Goal: Information Seeking & Learning: Learn about a topic

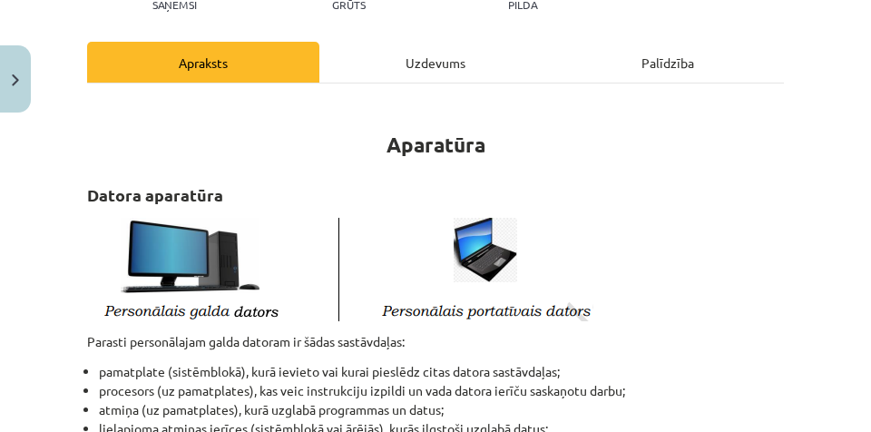
scroll to position [272, 0]
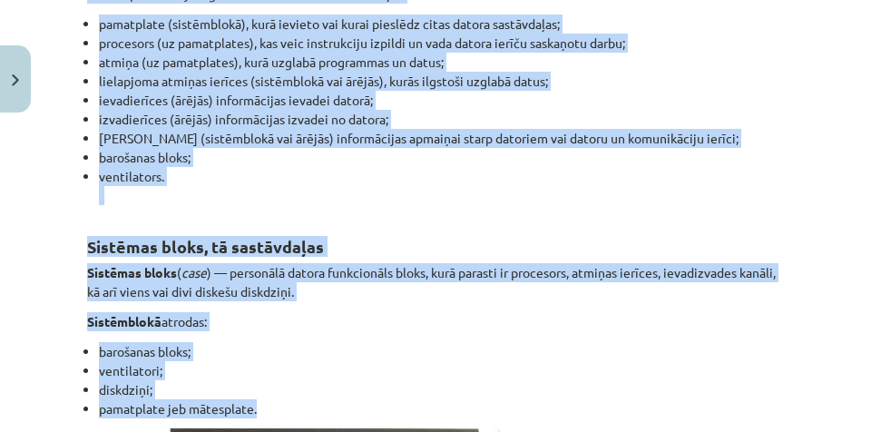
scroll to position [635, 0]
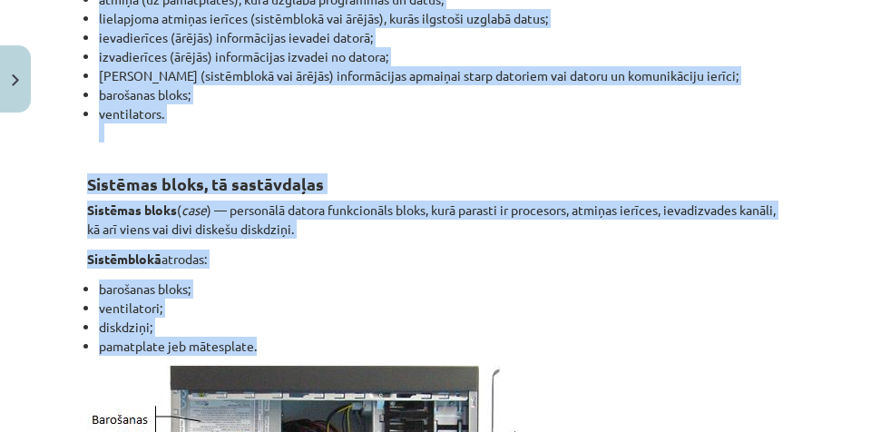
drag, startPoint x: 84, startPoint y: 113, endPoint x: 305, endPoint y: 345, distance: 320.3
copy div "Loremip dolorsitamet conse adipisc el seddo eiusmodtemp: incididunt (utlaboreet…"
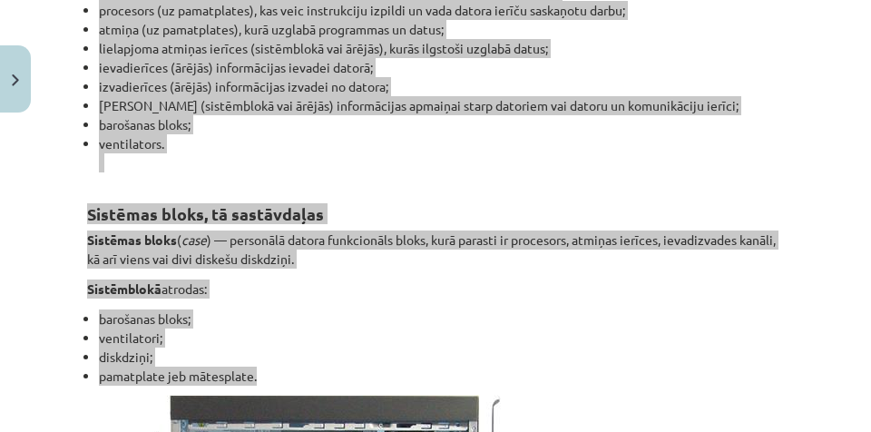
scroll to position [590, 0]
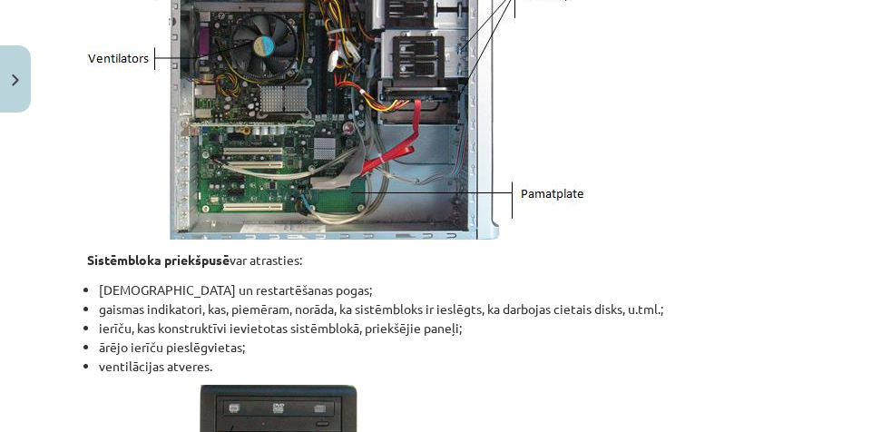
scroll to position [1135, 0]
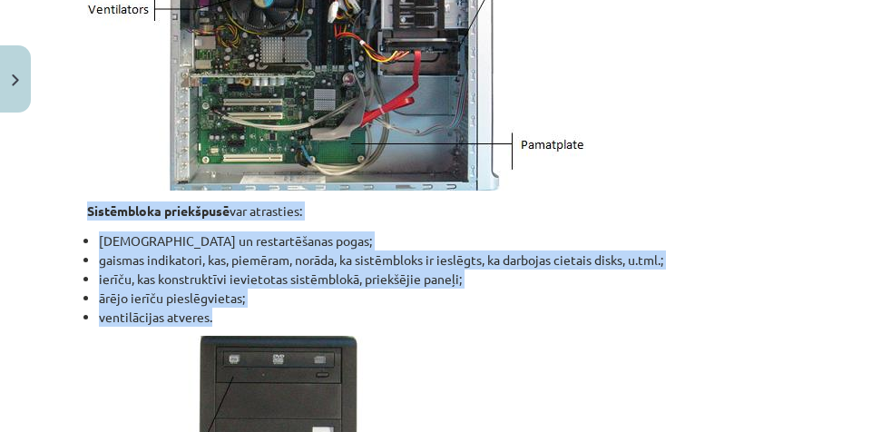
drag, startPoint x: 84, startPoint y: 210, endPoint x: 208, endPoint y: 314, distance: 161.7
copy div "Sistēmbloka priekšpusē var atrasties: ieslēgšanas un restartēšanas pogas; gaism…"
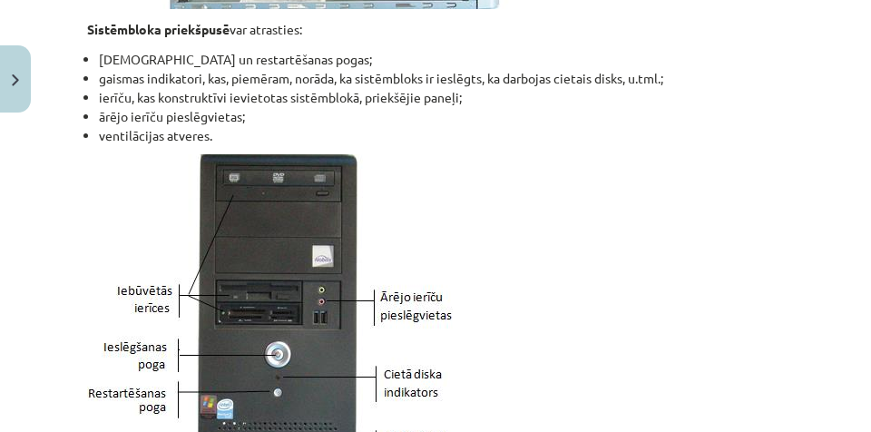
click at [544, 177] on p at bounding box center [435, 332] width 697 height 356
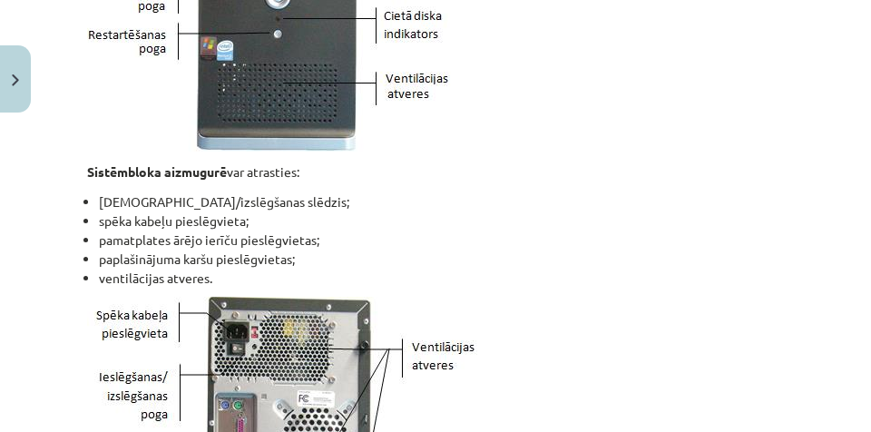
scroll to position [1679, 0]
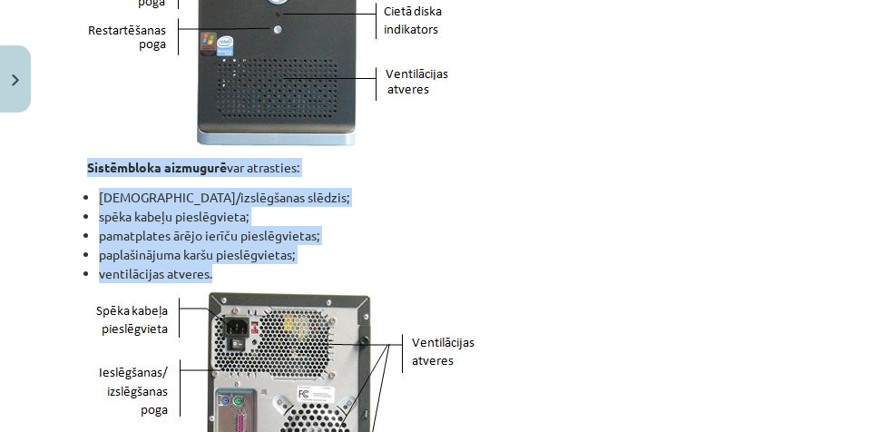
drag, startPoint x: 81, startPoint y: 171, endPoint x: 227, endPoint y: 273, distance: 178.5
click at [227, 273] on div "6 XP Saņemsi Grūts 1490 pilda Apraksts Uzdevums Palīdzība Aparatūra Datora apar…" at bounding box center [435, 341] width 719 height 3799
copy div "Sistēmbloka aizmugurē var atrasties: ieslēgšanas/izslēgšanas slēdzis; spēka kab…"
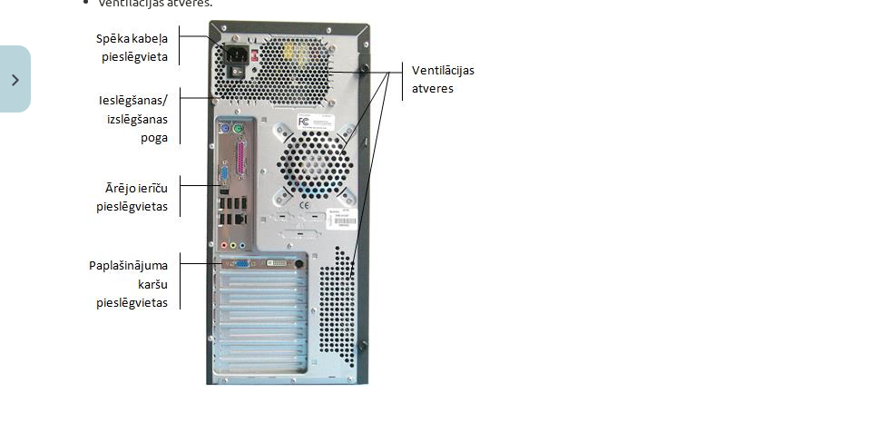
click at [546, 254] on p at bounding box center [435, 203] width 697 height 367
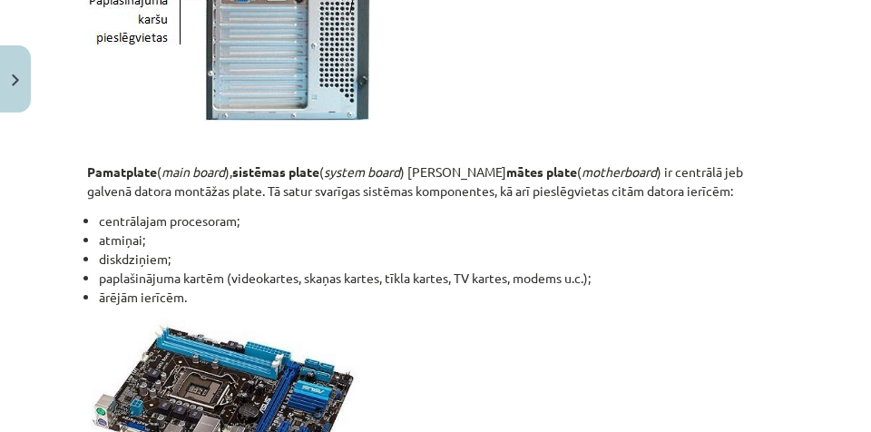
scroll to position [2269, 0]
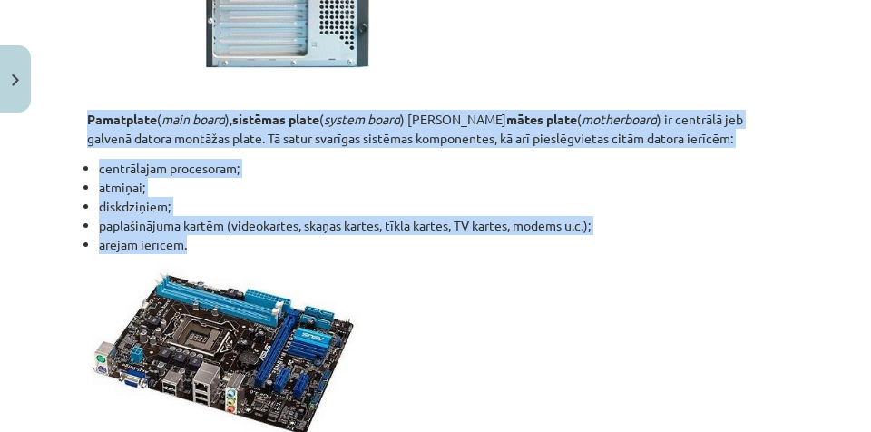
drag, startPoint x: 78, startPoint y: 113, endPoint x: 206, endPoint y: 242, distance: 182.3
copy div "Pamatplate ( main board ), sistēmas plate ( system board ) jeb mātes plate ( mo…"
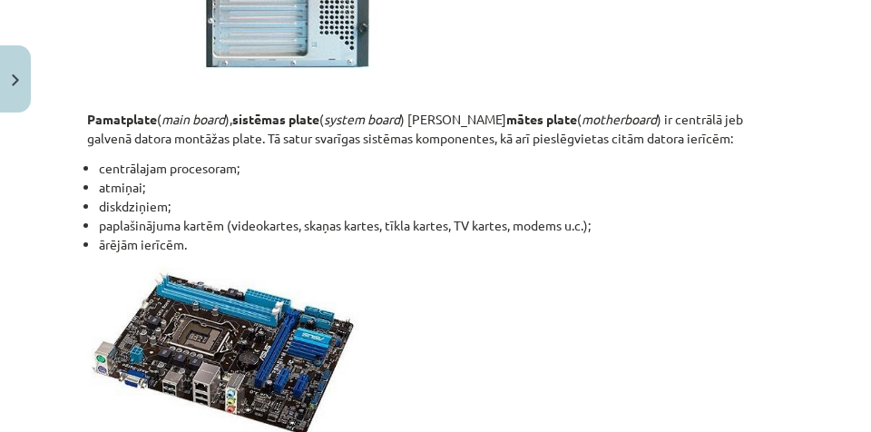
click at [497, 359] on p at bounding box center [435, 352] width 697 height 178
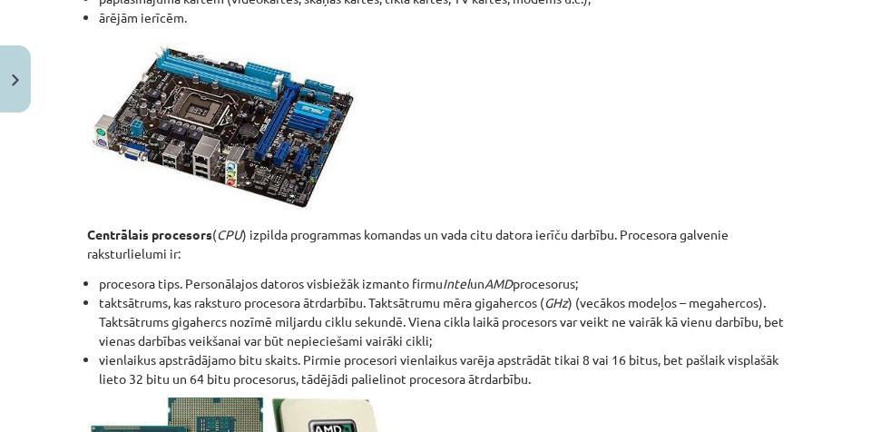
scroll to position [2678, 0]
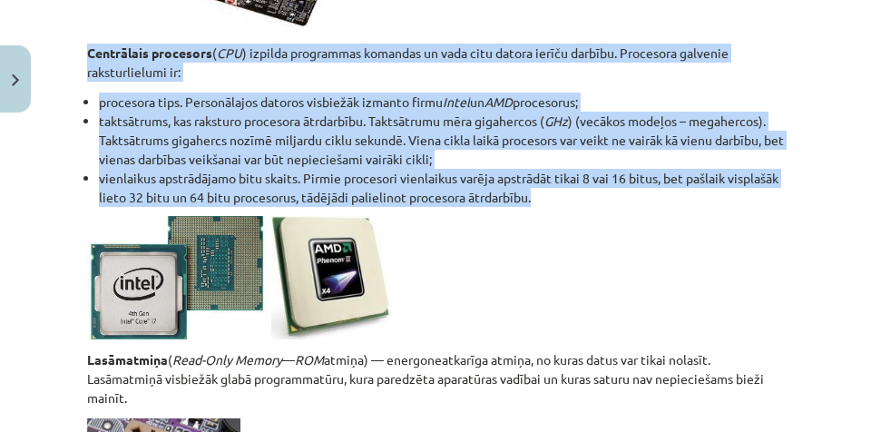
drag, startPoint x: 74, startPoint y: 48, endPoint x: 607, endPoint y: 193, distance: 553.1
click at [607, 193] on div "Mācību tēma: Datorikas - 10. klases 1. ieskaites mācību materiāls #3 2. tēma – …" at bounding box center [435, 216] width 871 height 432
copy div "Centrālais procesors ( CPU ) izpilda programmas komandas un vada citu datora ie…"
drag, startPoint x: 79, startPoint y: 359, endPoint x: 149, endPoint y: 397, distance: 79.6
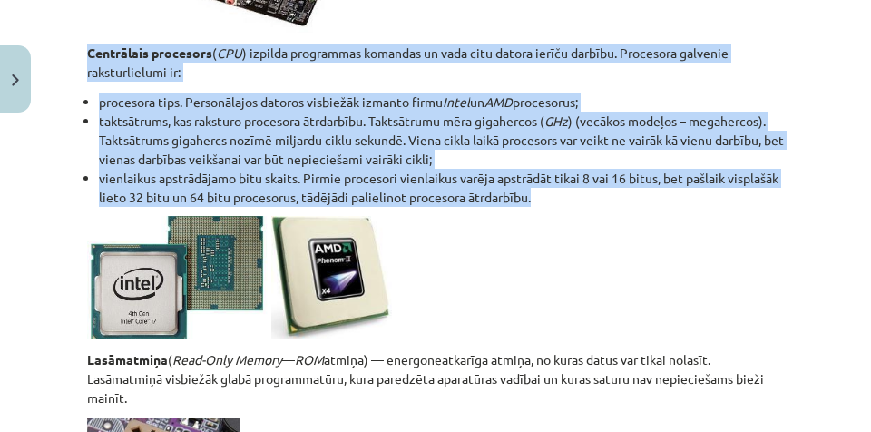
copy p "Lasāmatmiņa ( Read-Only Memory — ROM atmiņa) — energoneatkarīga atmiņa, no kura…"
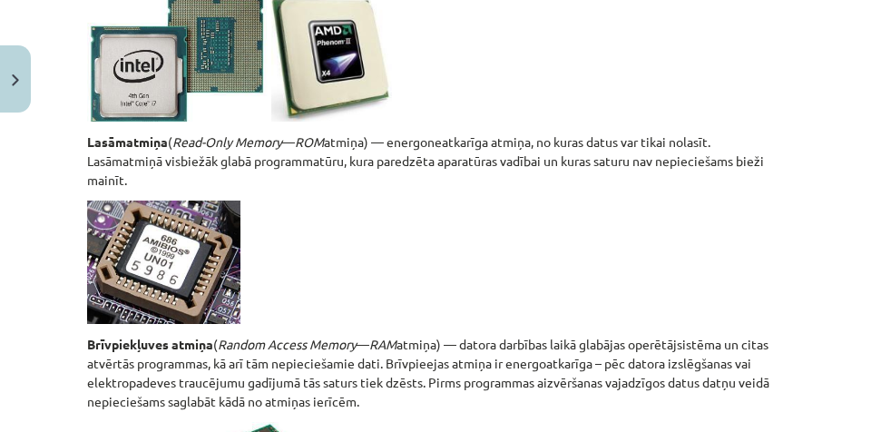
scroll to position [2950, 0]
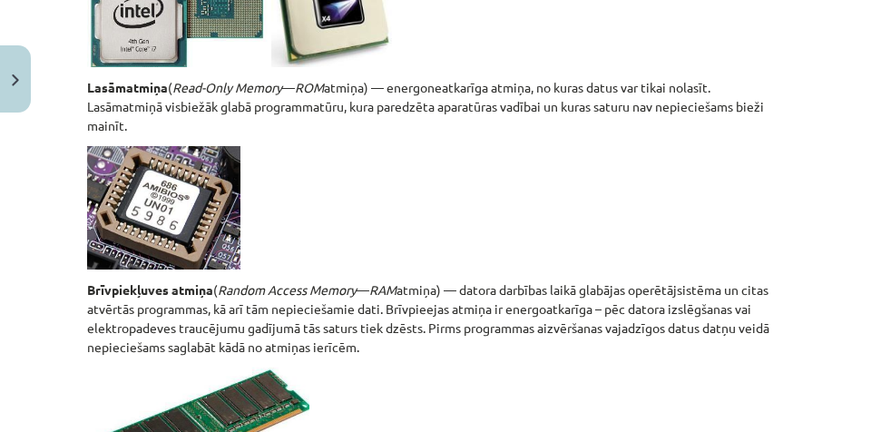
drag, startPoint x: 84, startPoint y: 288, endPoint x: 414, endPoint y: 341, distance: 334.7
copy p "Brīvpiekļuves atmiņa ( Random Access Memory — RAM atmiņa) — datora darbības lai…"
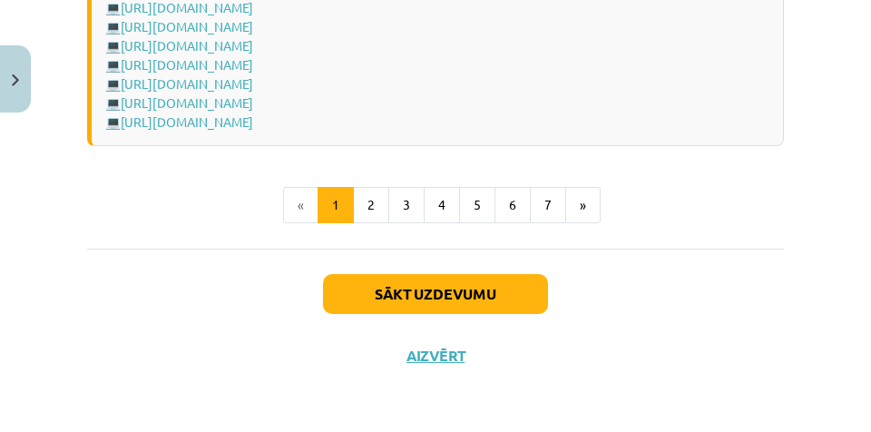
scroll to position [3550, 0]
click at [366, 206] on button "2" at bounding box center [371, 205] width 36 height 36
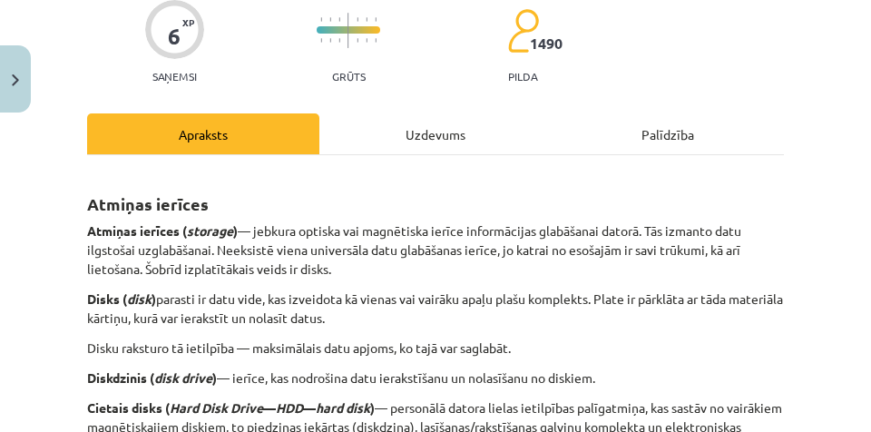
scroll to position [143, 0]
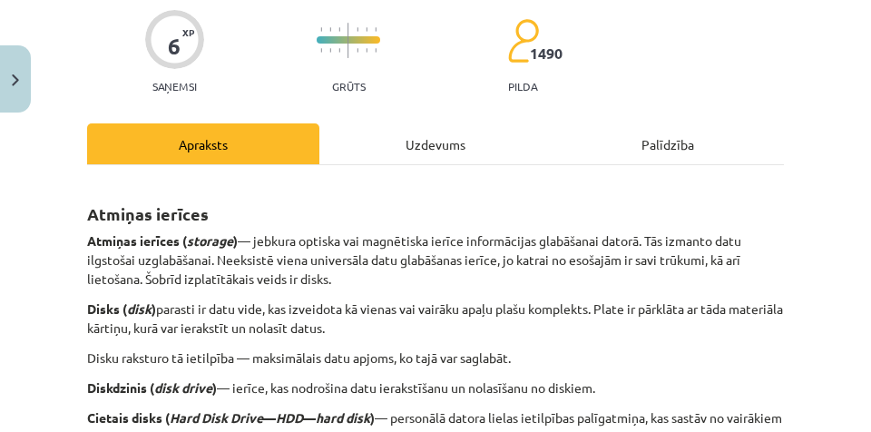
click at [392, 136] on div "Uzdevums" at bounding box center [436, 143] width 232 height 41
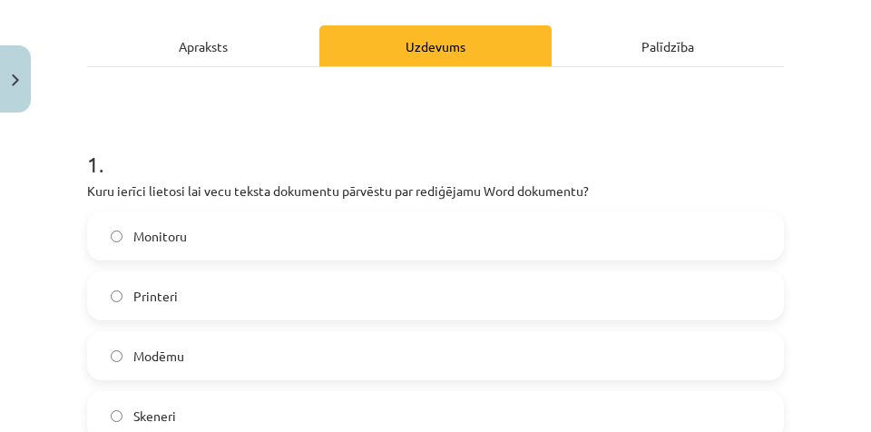
scroll to position [272, 0]
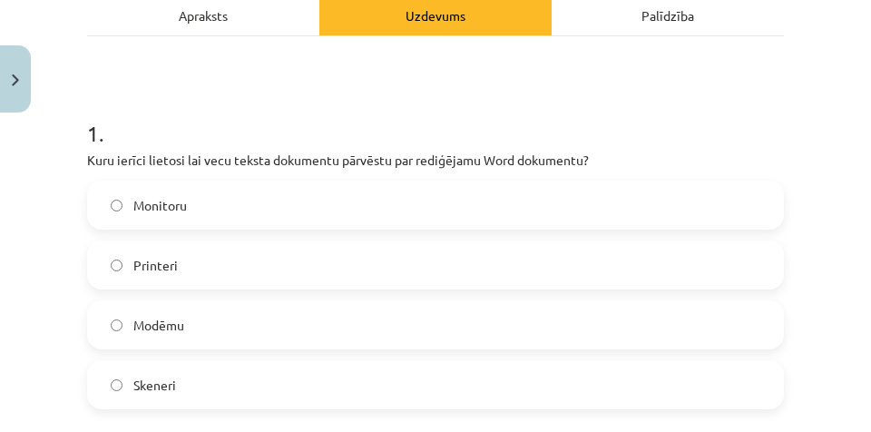
click at [216, 21] on div "Apraksts" at bounding box center [203, 15] width 232 height 41
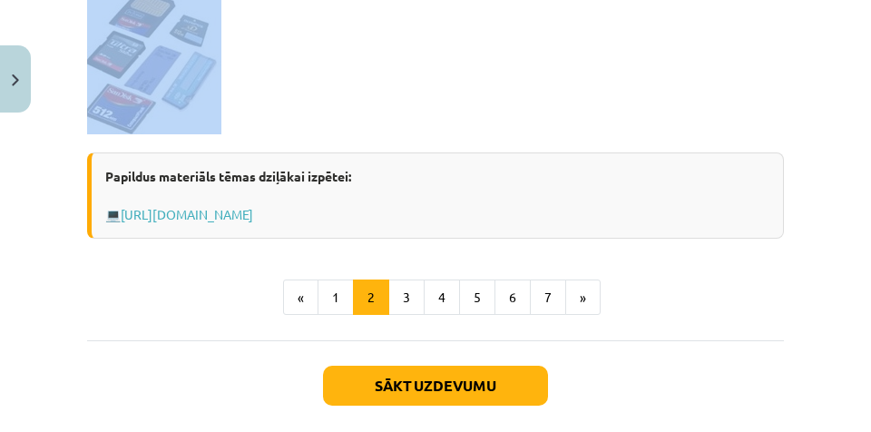
scroll to position [1658, 0]
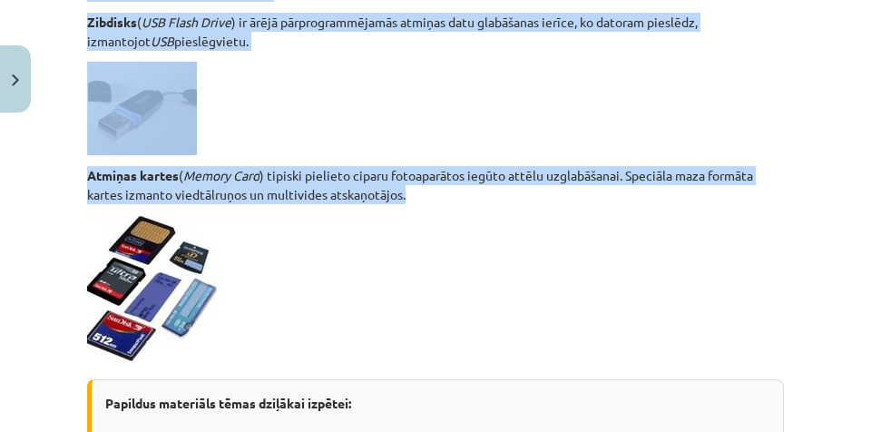
drag, startPoint x: 84, startPoint y: 289, endPoint x: 437, endPoint y: 191, distance: 367.3
copy div "Loremip dolorsi Ametcon adipisc ( elitsed ) — doeiusm tempori utl etdolorema al…"
click at [477, 350] on p at bounding box center [435, 288] width 697 height 146
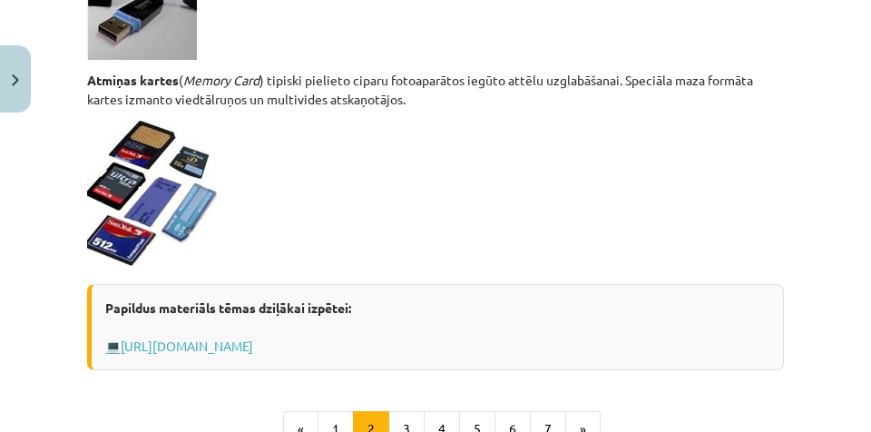
scroll to position [1931, 0]
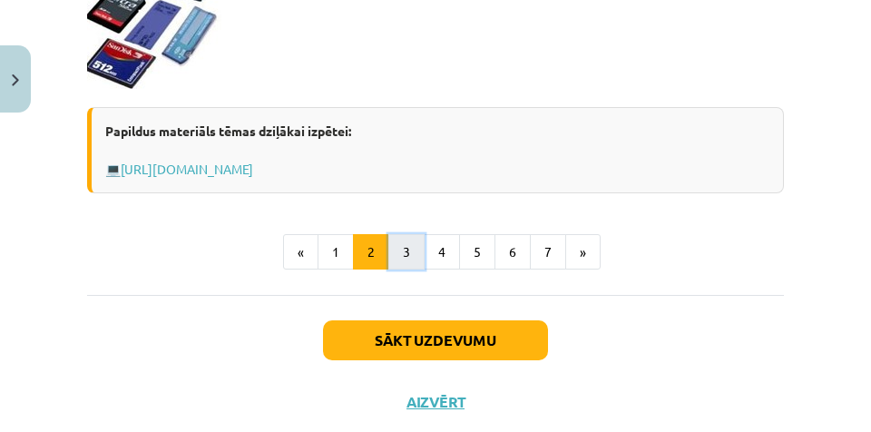
click at [407, 244] on button "3" at bounding box center [406, 252] width 36 height 36
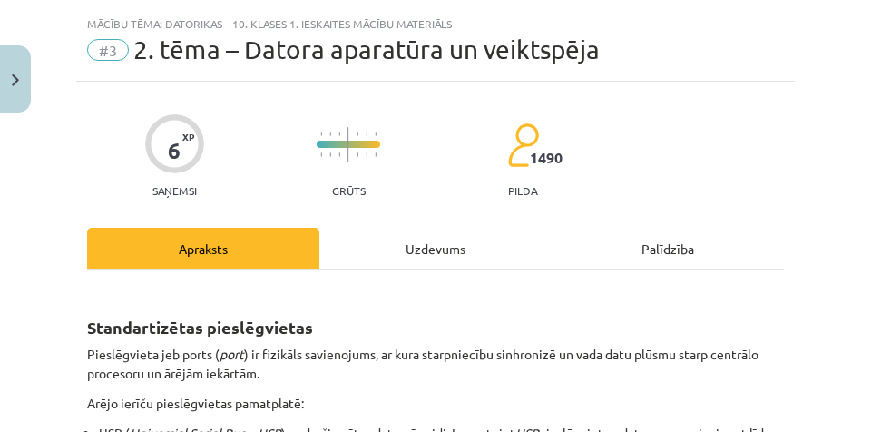
scroll to position [0, 0]
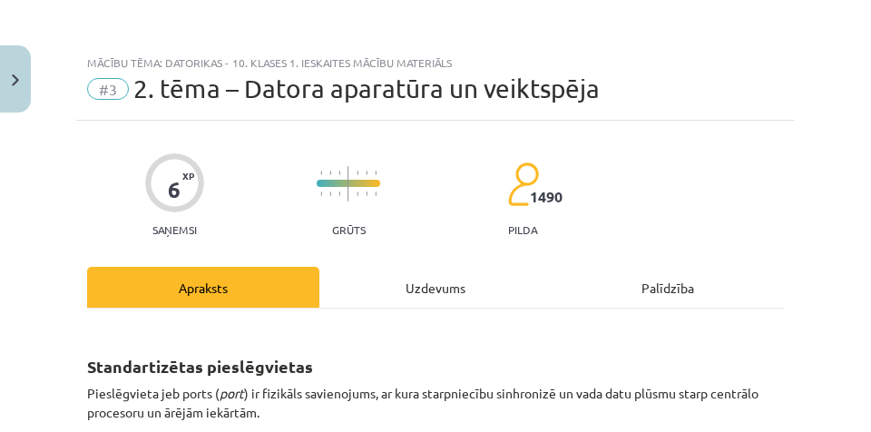
click at [451, 287] on div "Uzdevums" at bounding box center [436, 287] width 232 height 41
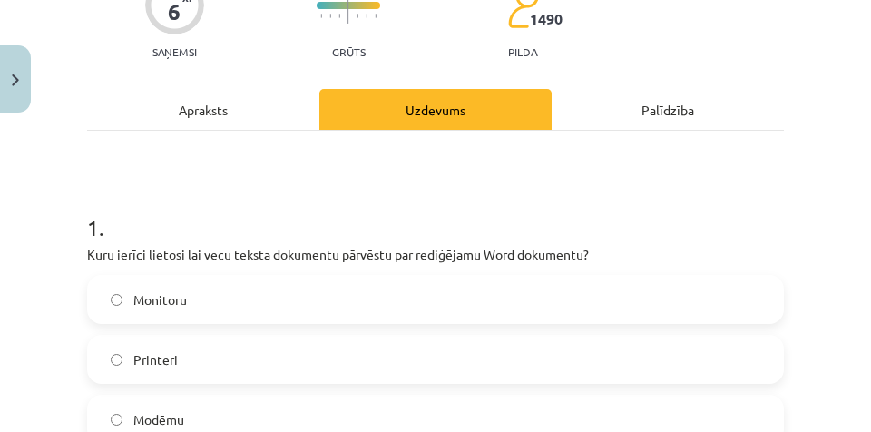
scroll to position [182, 0]
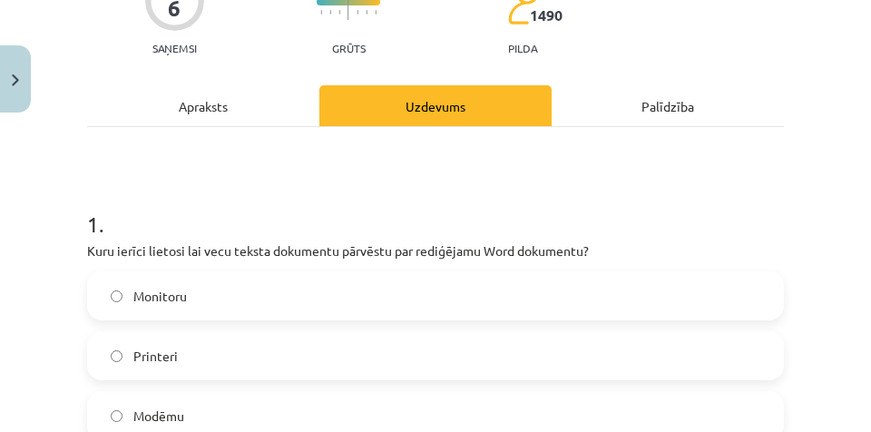
click at [226, 102] on div "Apraksts" at bounding box center [203, 105] width 232 height 41
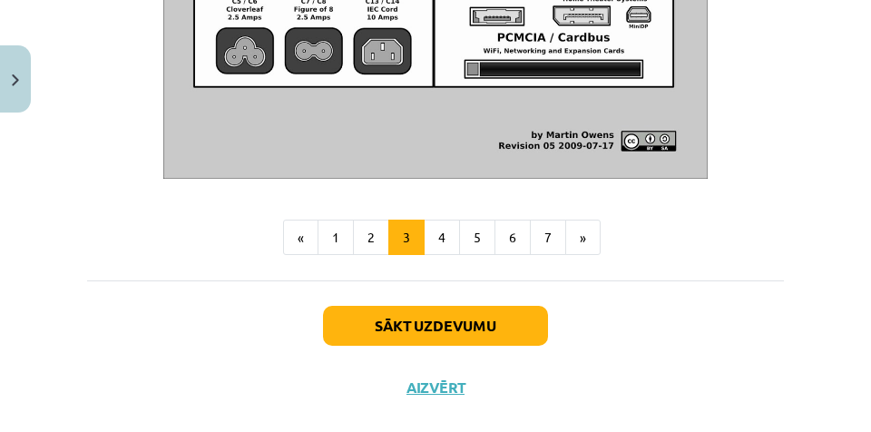
scroll to position [2451, 0]
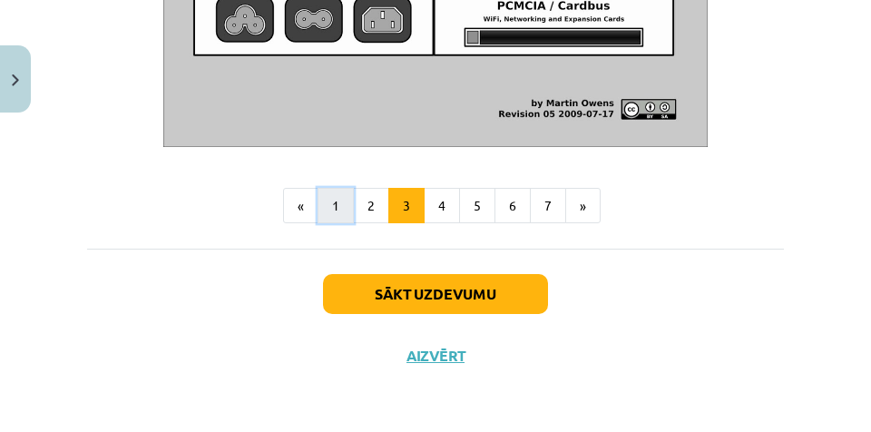
click at [337, 216] on button "1" at bounding box center [336, 206] width 36 height 36
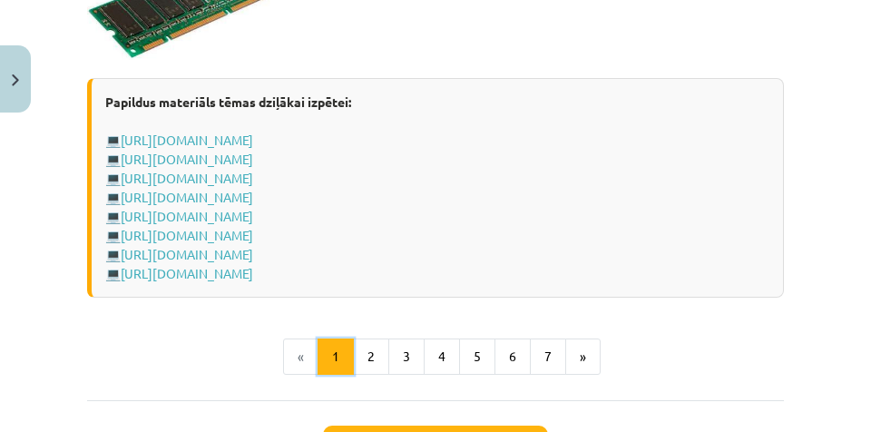
scroll to position [3420, 0]
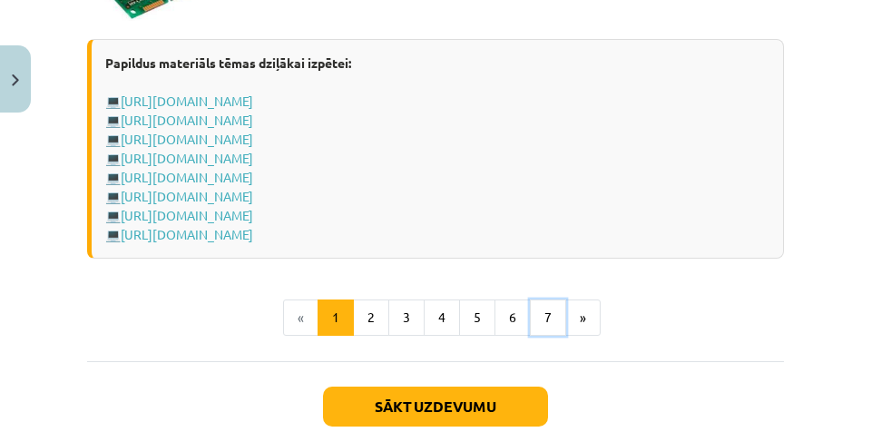
click at [543, 329] on button "7" at bounding box center [548, 318] width 36 height 36
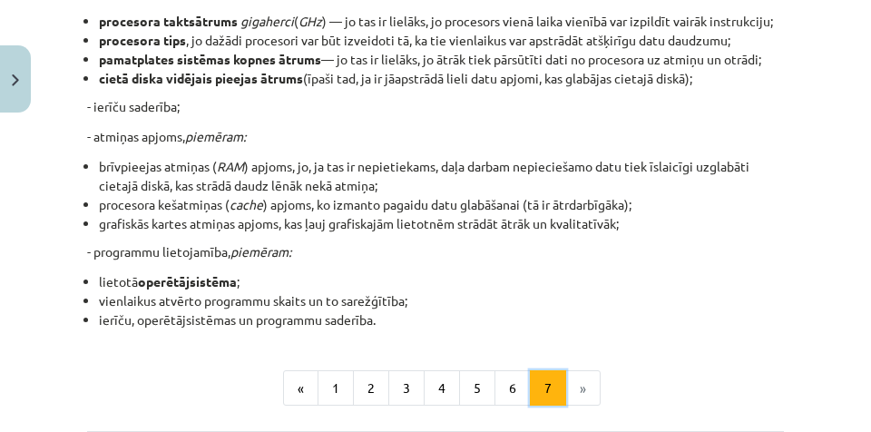
scroll to position [143, 0]
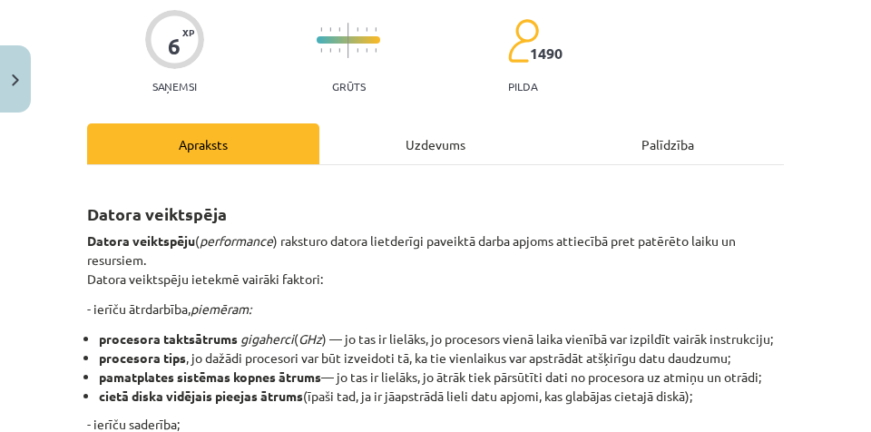
click at [404, 147] on div "Uzdevums" at bounding box center [436, 143] width 232 height 41
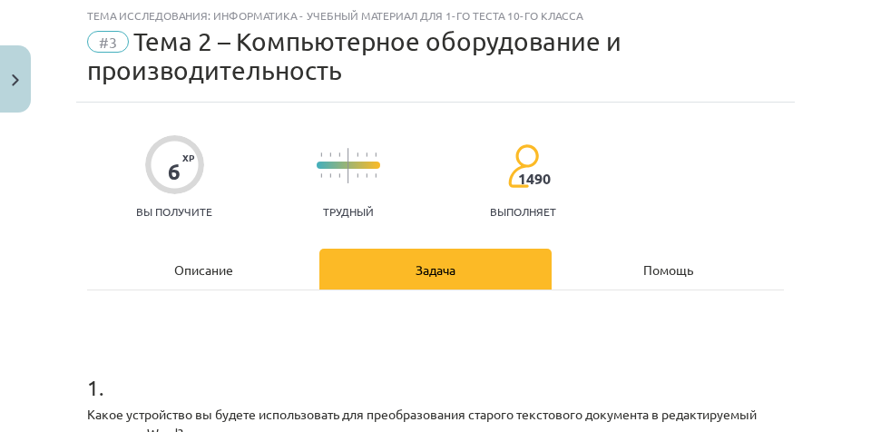
scroll to position [0, 0]
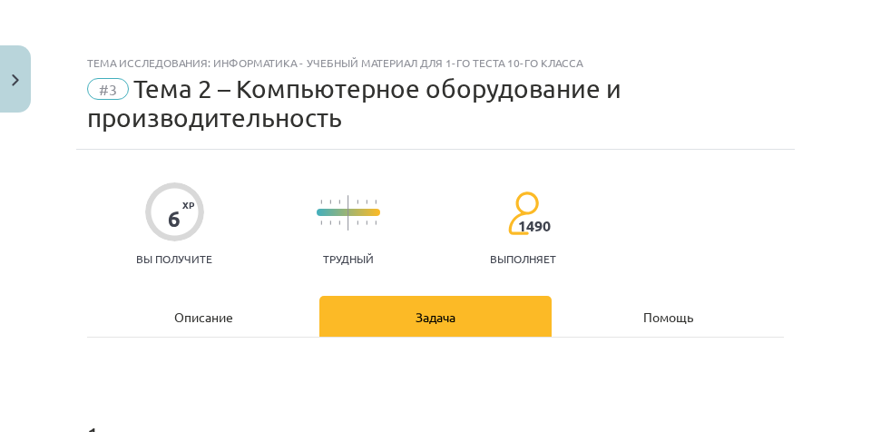
click at [161, 321] on div "Описание" at bounding box center [203, 316] width 232 height 41
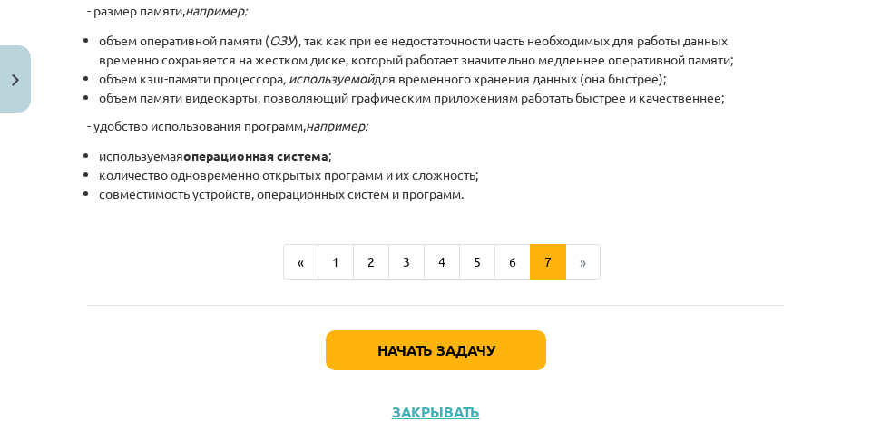
scroll to position [748, 0]
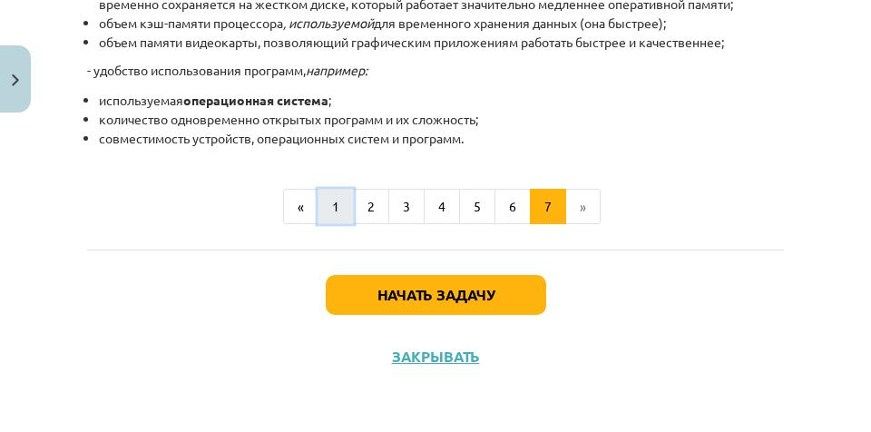
click at [332, 211] on font "1" at bounding box center [335, 206] width 7 height 16
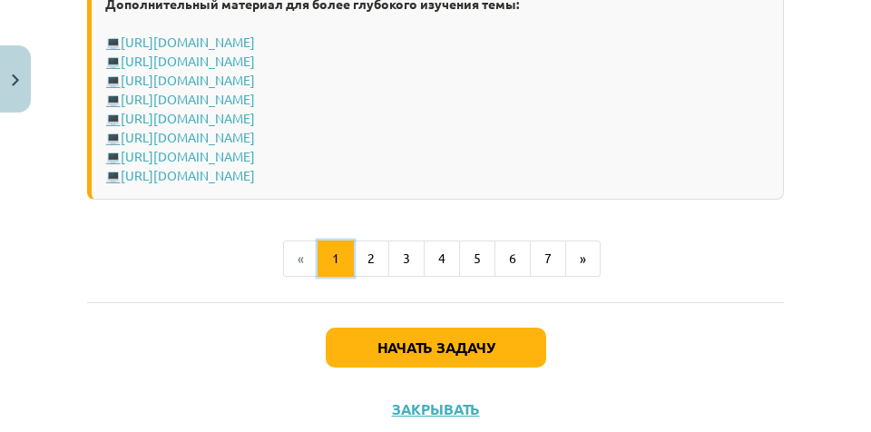
scroll to position [3712, 0]
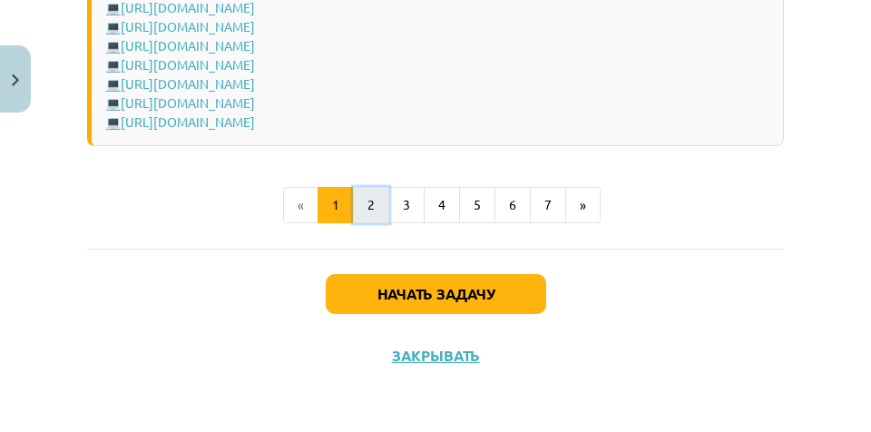
click at [382, 200] on button "2" at bounding box center [371, 205] width 36 height 36
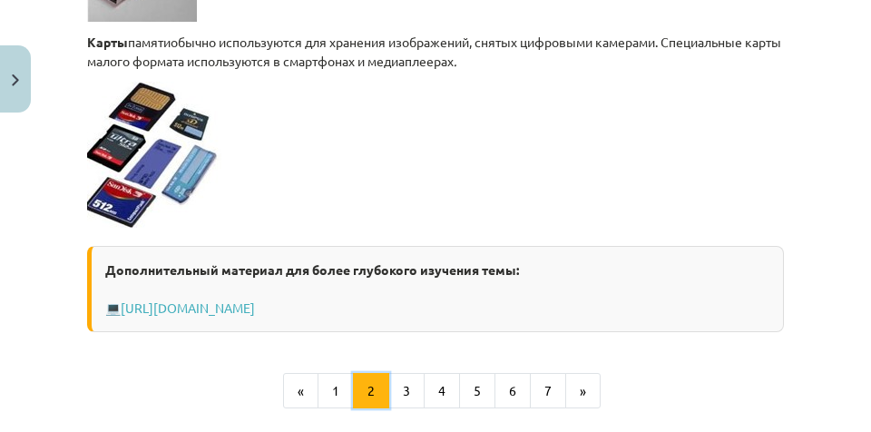
scroll to position [1942, 0]
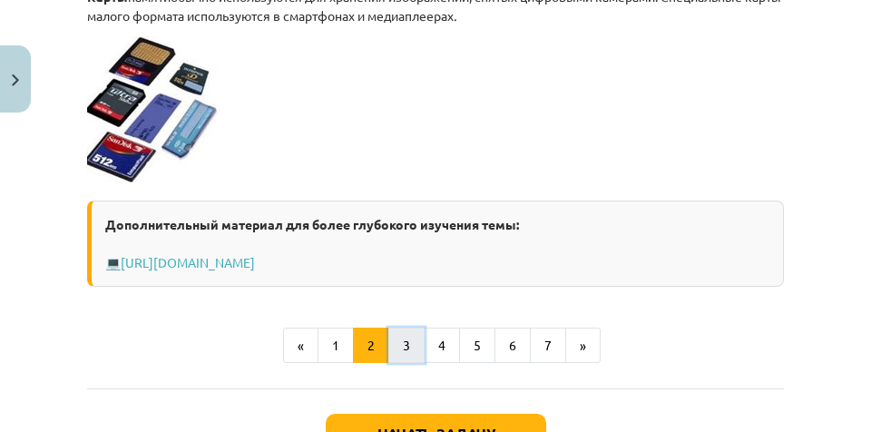
click at [417, 347] on button "3" at bounding box center [406, 346] width 36 height 36
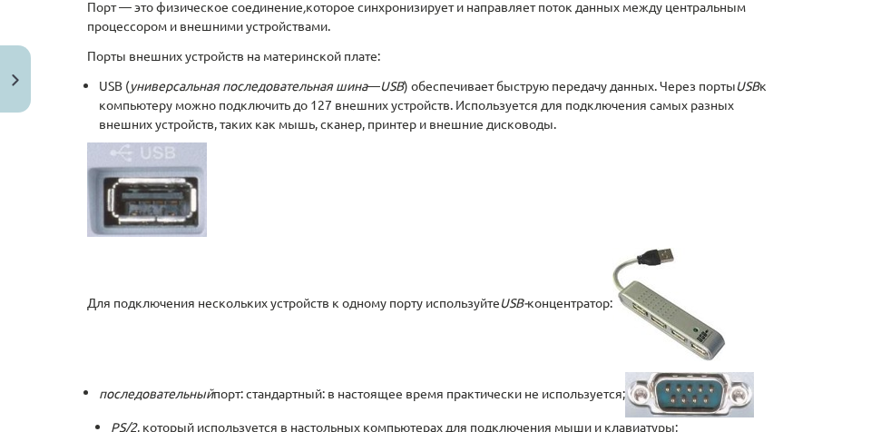
scroll to position [53, 0]
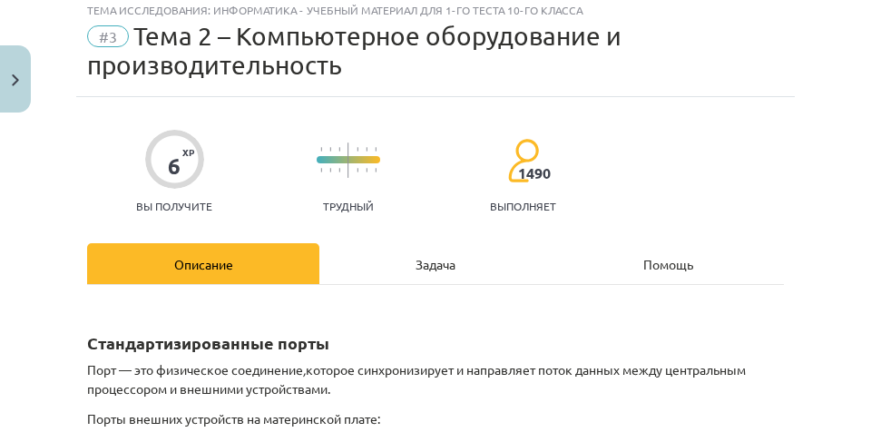
drag, startPoint x: 408, startPoint y: 273, endPoint x: 397, endPoint y: 248, distance: 27.7
click at [411, 271] on div "Задача" at bounding box center [436, 263] width 232 height 41
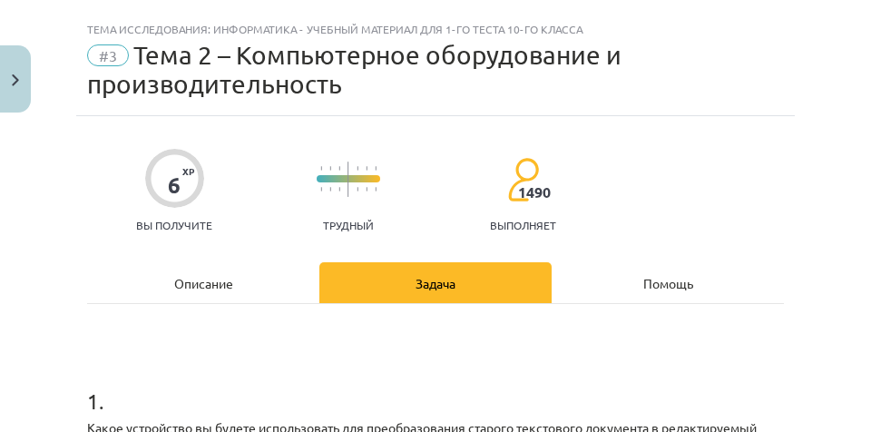
scroll to position [0, 0]
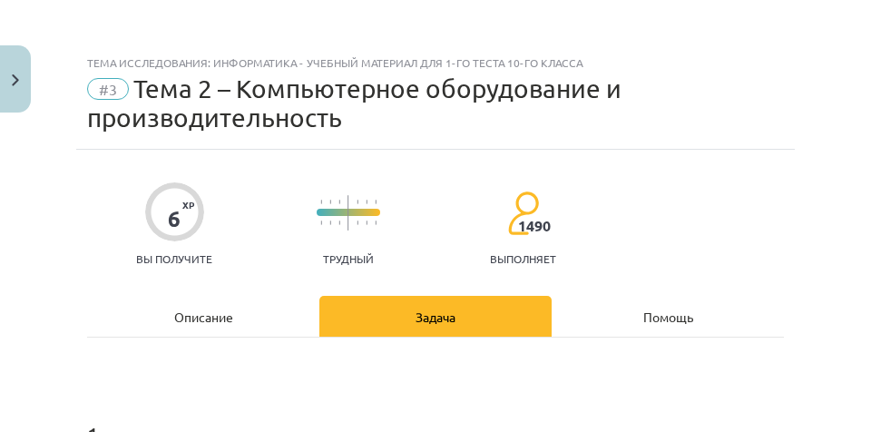
click at [177, 322] on div "Описание" at bounding box center [203, 316] width 232 height 41
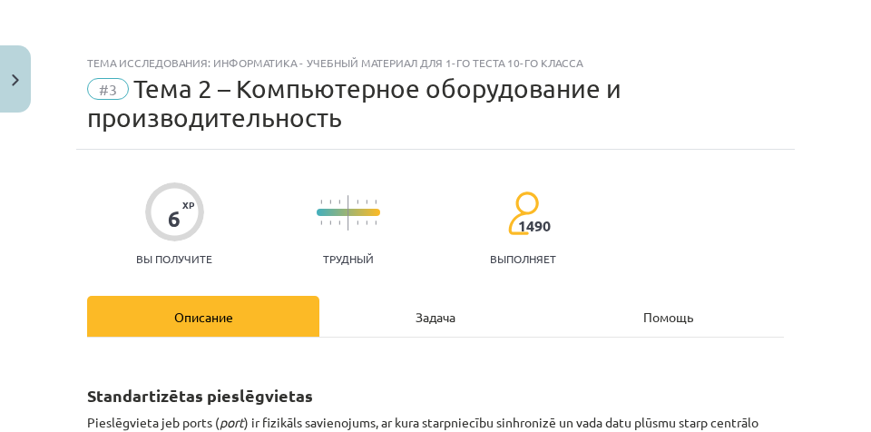
scroll to position [45, 0]
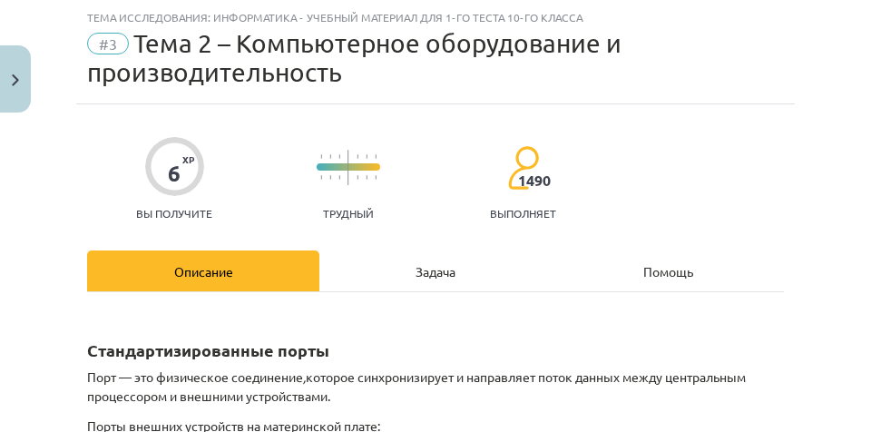
click at [452, 267] on font "Задача" at bounding box center [436, 271] width 40 height 16
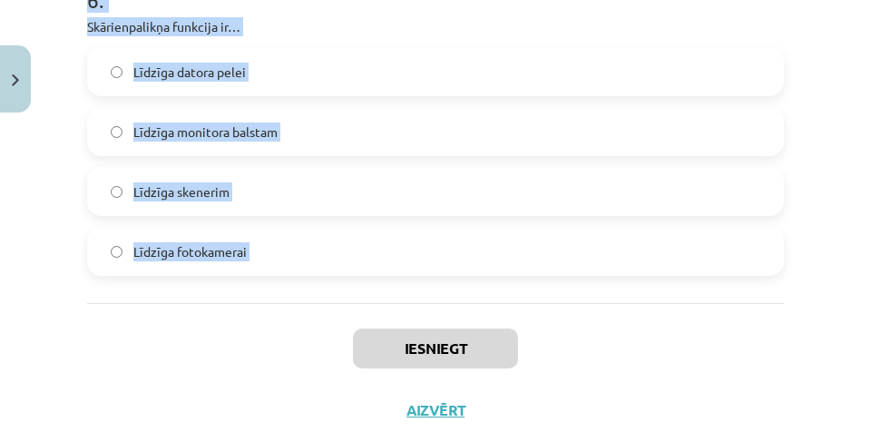
scroll to position [2243, 0]
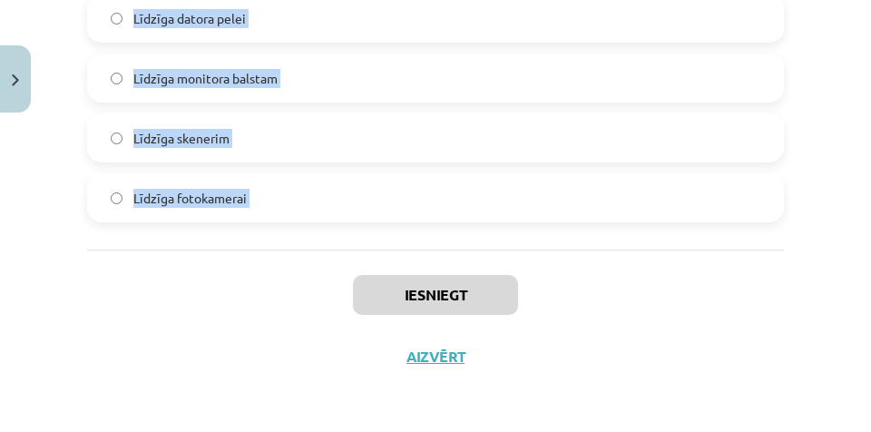
drag, startPoint x: 84, startPoint y: 112, endPoint x: 257, endPoint y: 280, distance: 240.7
copy form "Kuru ierīci lietosi lai vecu teksta dokumentu pārvēstu par rediģējamu Word doku…"
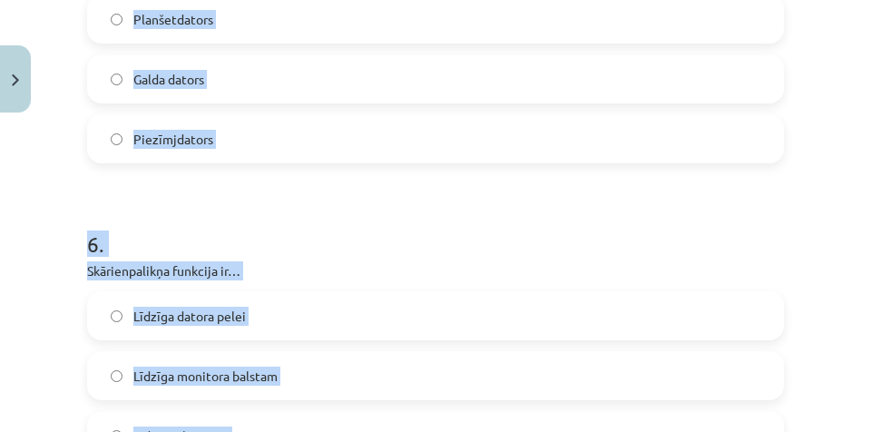
scroll to position [1925, 0]
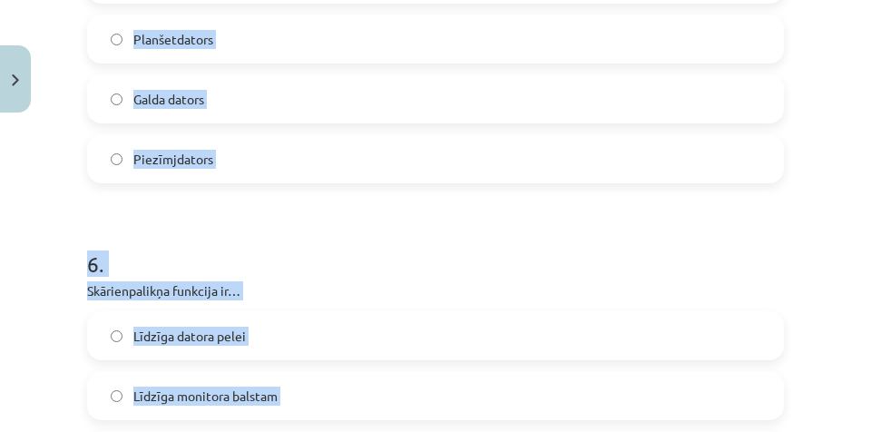
click at [272, 241] on h1 "6 ." at bounding box center [435, 248] width 697 height 56
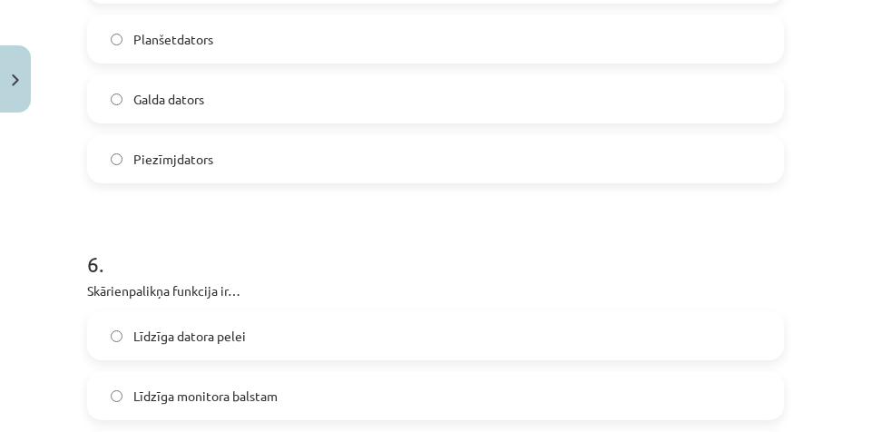
click at [234, 235] on h1 "6 ." at bounding box center [435, 248] width 697 height 56
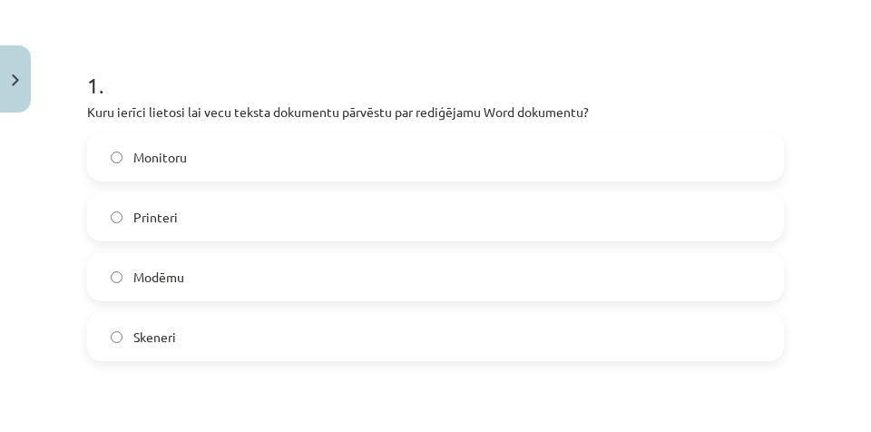
scroll to position [201, 0]
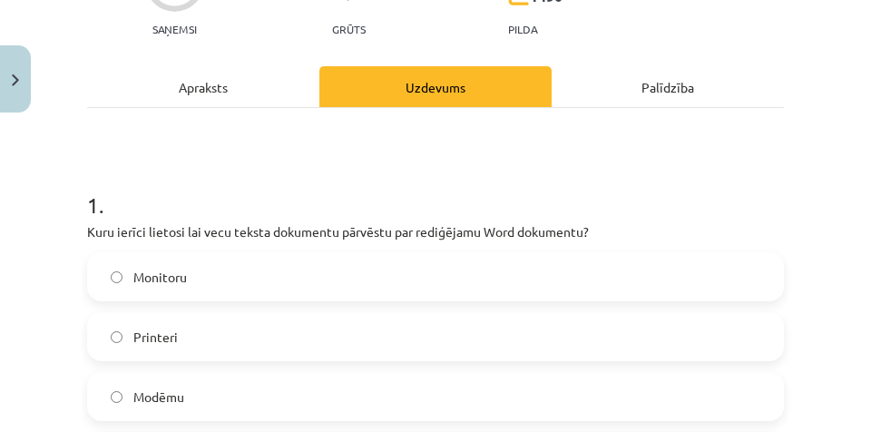
click at [222, 100] on div "Apraksts" at bounding box center [203, 86] width 232 height 41
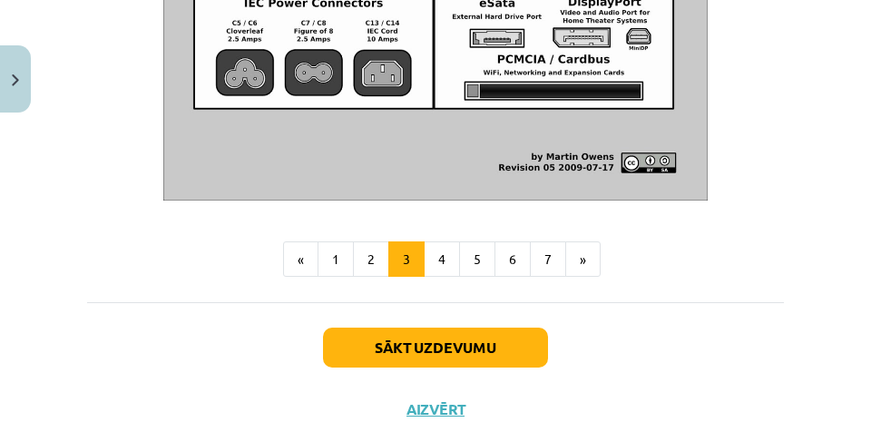
scroll to position [2451, 0]
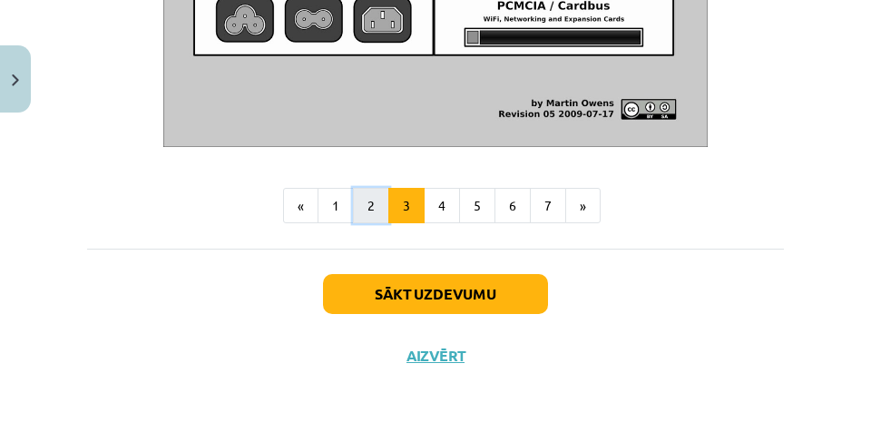
click at [374, 207] on button "2" at bounding box center [371, 206] width 36 height 36
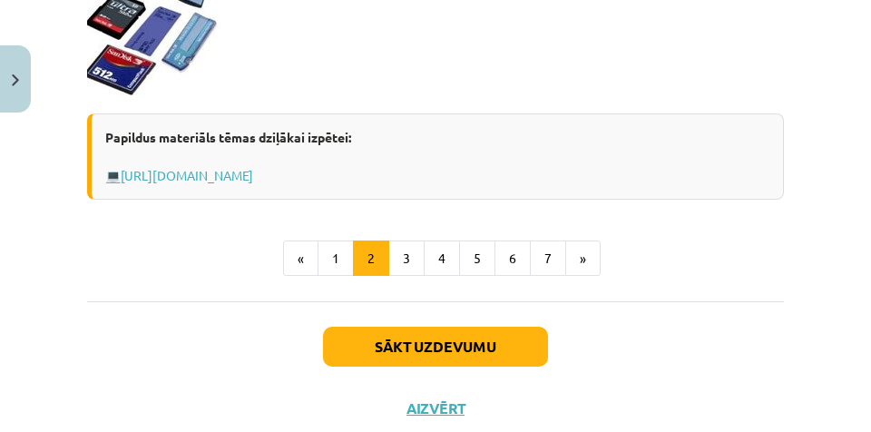
scroll to position [1877, 0]
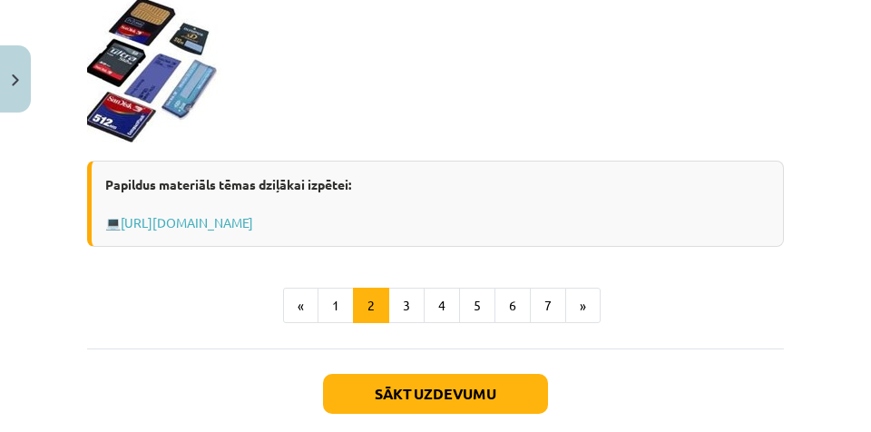
click at [55, 388] on div "Mācību tēma: Datorikas - 10. klases 1. ieskaites mācību materiāls #3 2. tēma – …" at bounding box center [435, 216] width 871 height 432
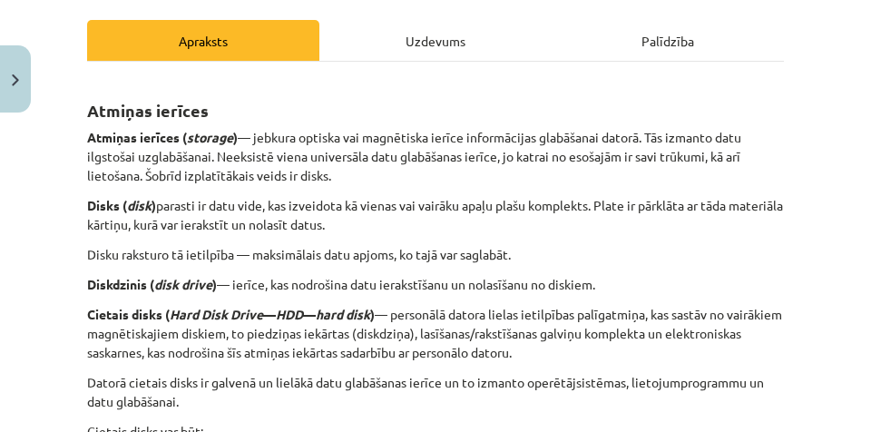
scroll to position [243, 0]
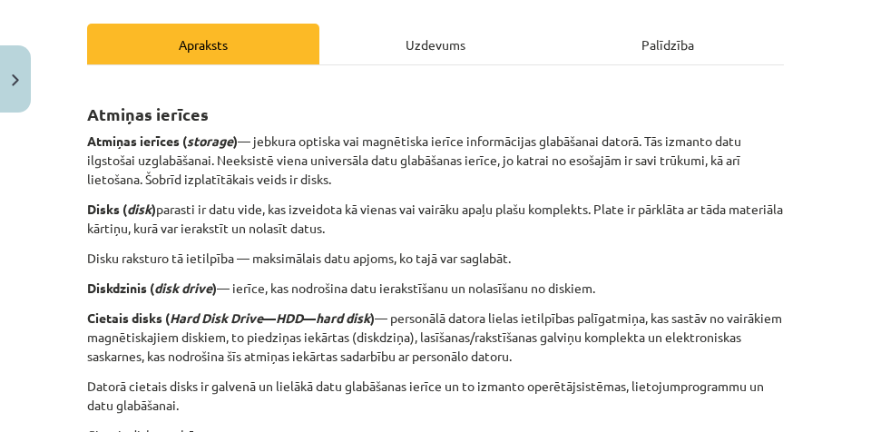
click at [27, 379] on div "Mācību tēma: Datorikas - 10. klases 1. ieskaites mācību materiāls #3 2. tēma – …" at bounding box center [435, 216] width 871 height 432
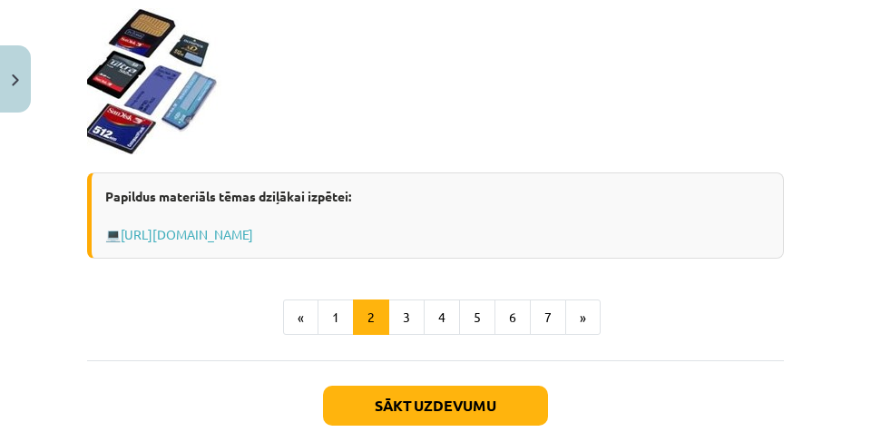
scroll to position [1976, 0]
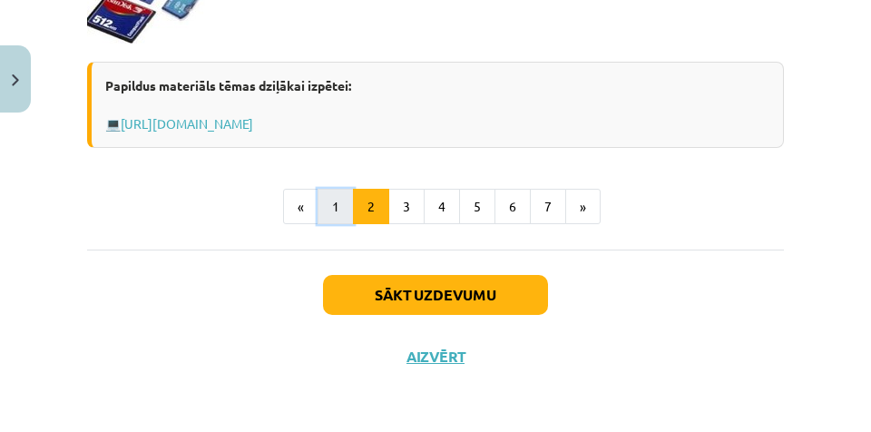
click at [337, 212] on button "1" at bounding box center [336, 207] width 36 height 36
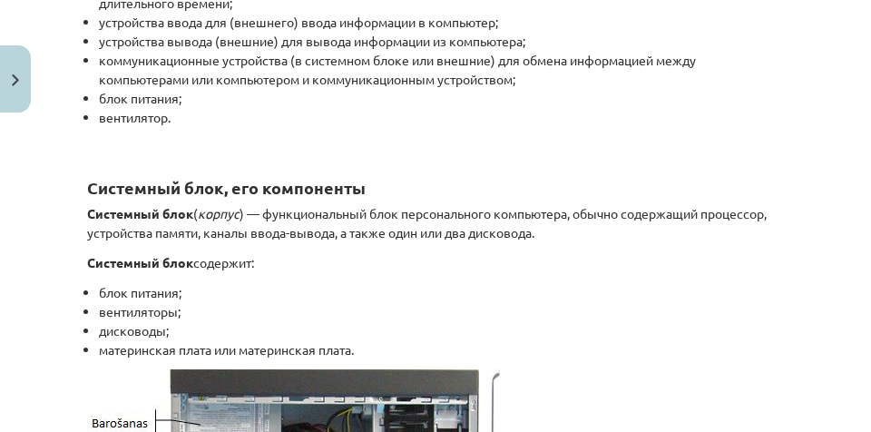
scroll to position [760, 0]
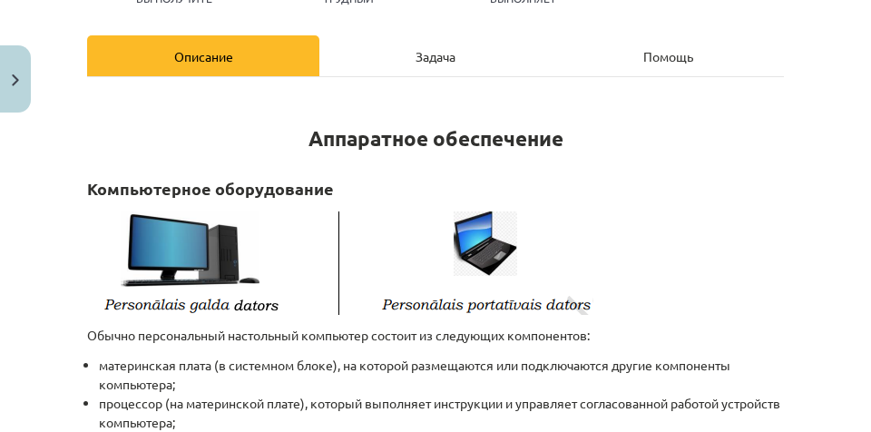
click at [379, 50] on div "Задача" at bounding box center [436, 55] width 232 height 41
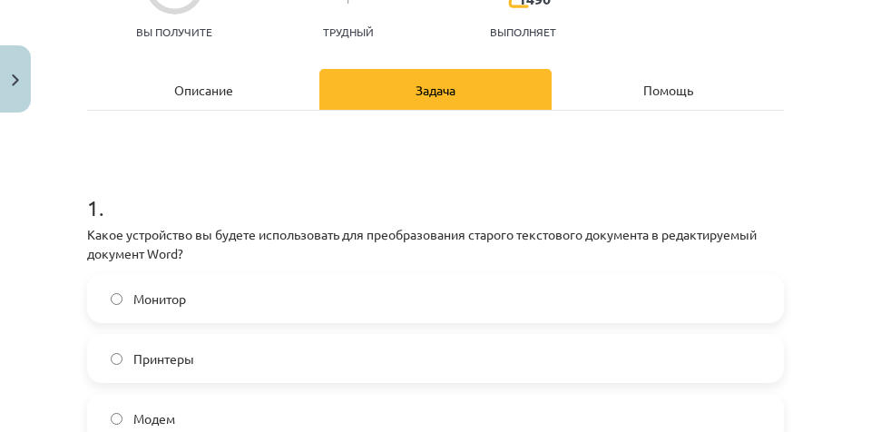
scroll to position [0, 0]
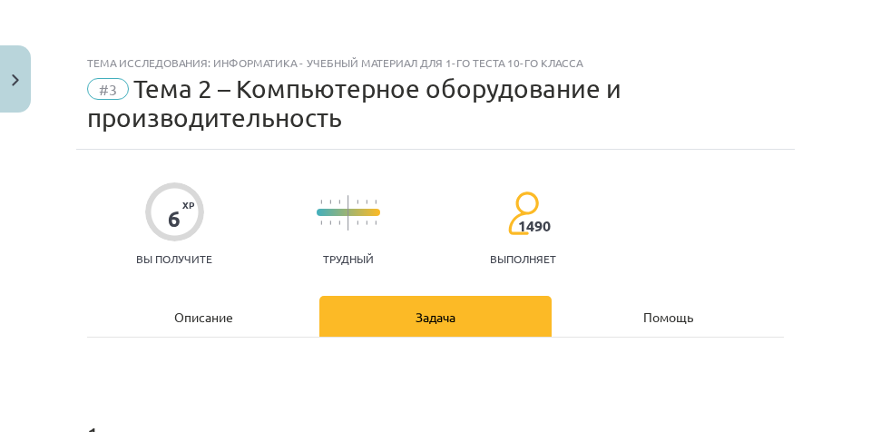
click at [264, 323] on div "Описание" at bounding box center [203, 316] width 232 height 41
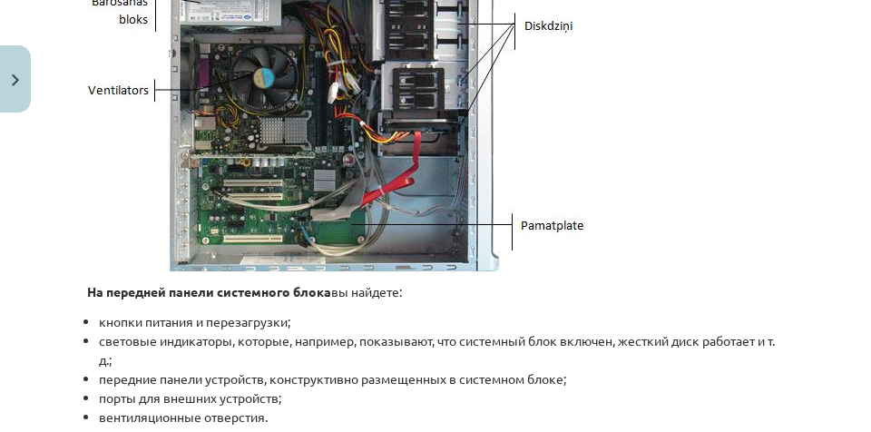
scroll to position [1180, 0]
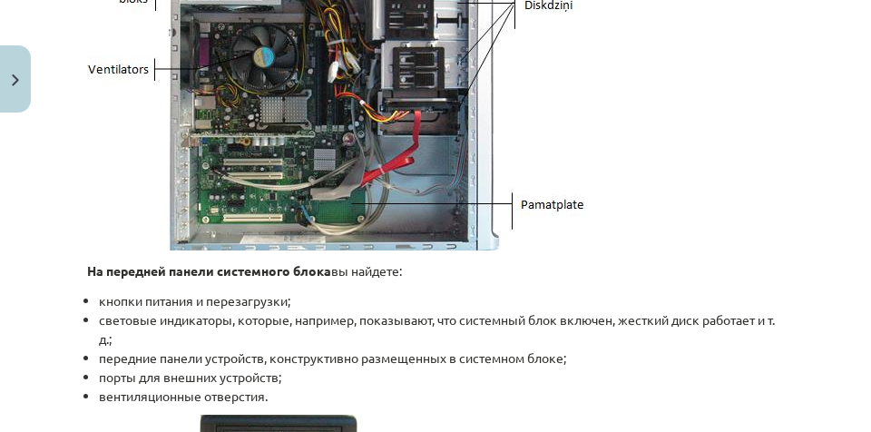
click at [245, 351] on font "передние панели устройств, конструктивно размещенных в системном блоке;" at bounding box center [332, 357] width 467 height 16
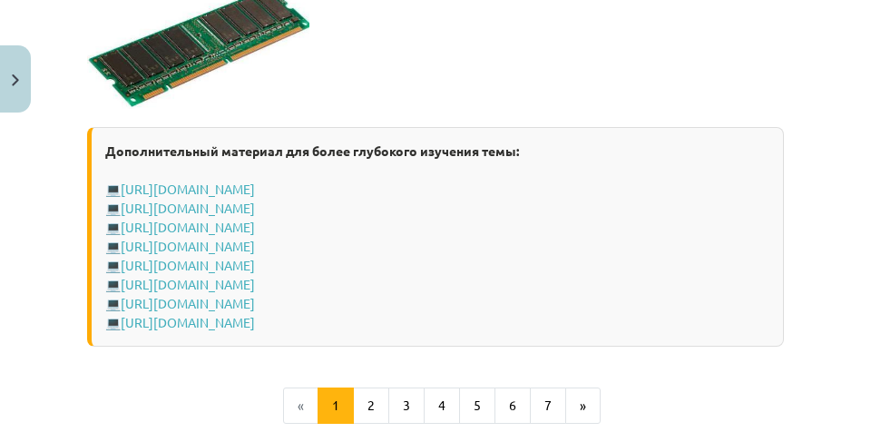
scroll to position [3712, 0]
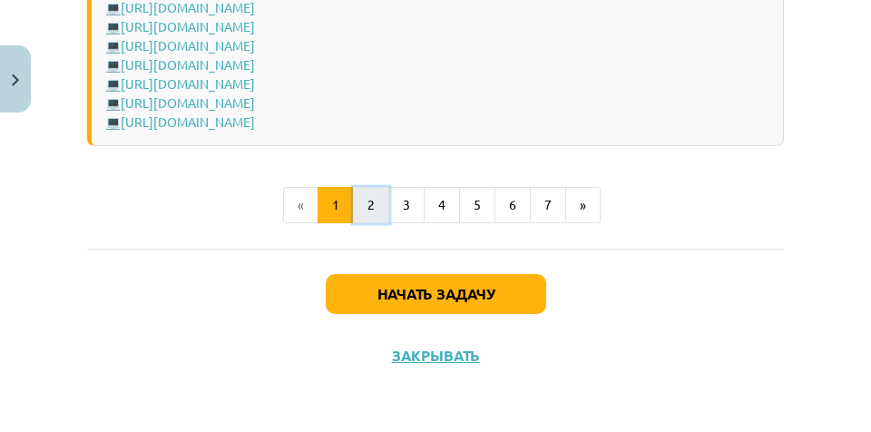
click at [378, 202] on button "2" at bounding box center [371, 205] width 36 height 36
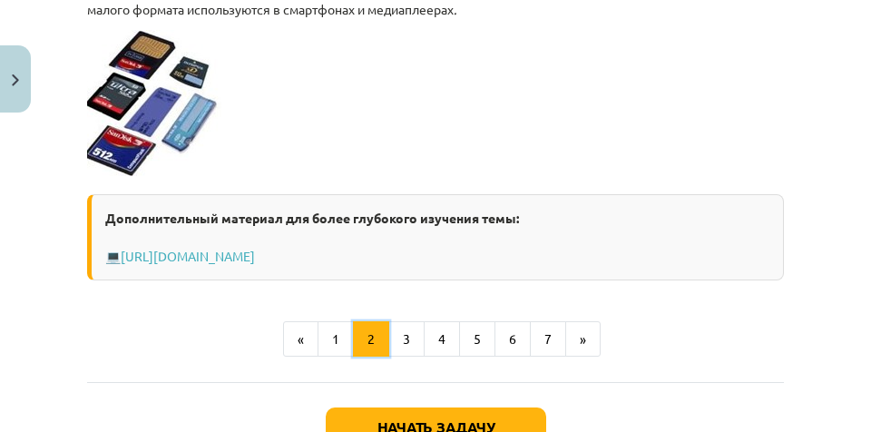
scroll to position [2081, 0]
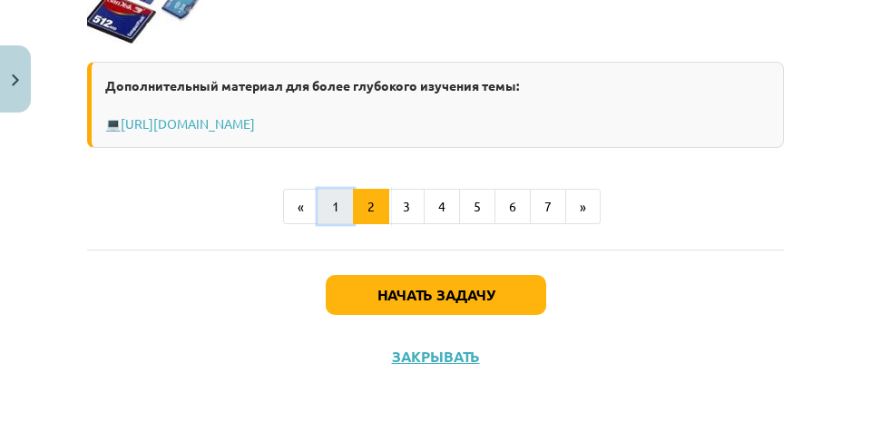
click at [333, 193] on button "1" at bounding box center [336, 207] width 36 height 36
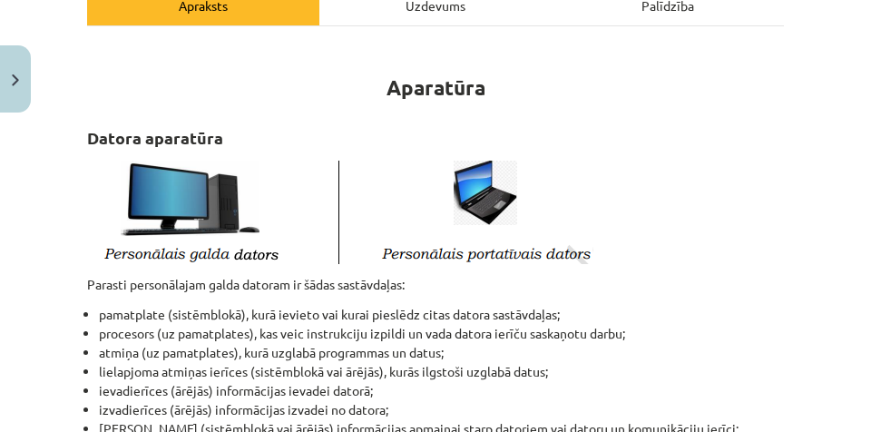
scroll to position [0, 0]
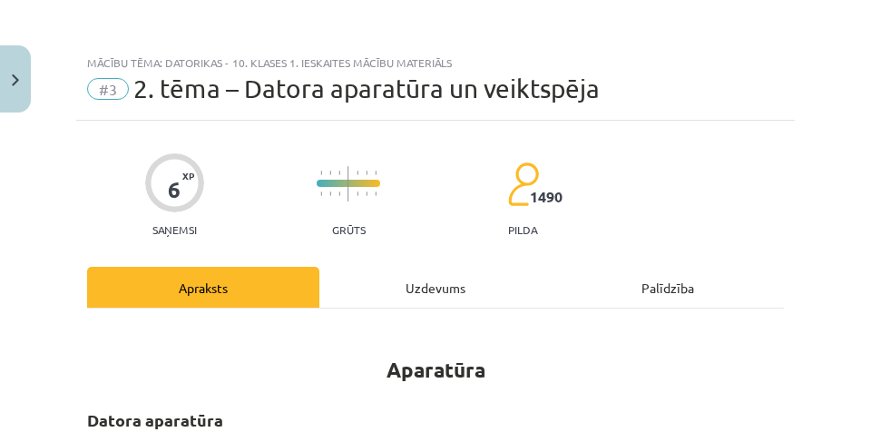
click at [398, 277] on div "Uzdevums" at bounding box center [436, 287] width 232 height 41
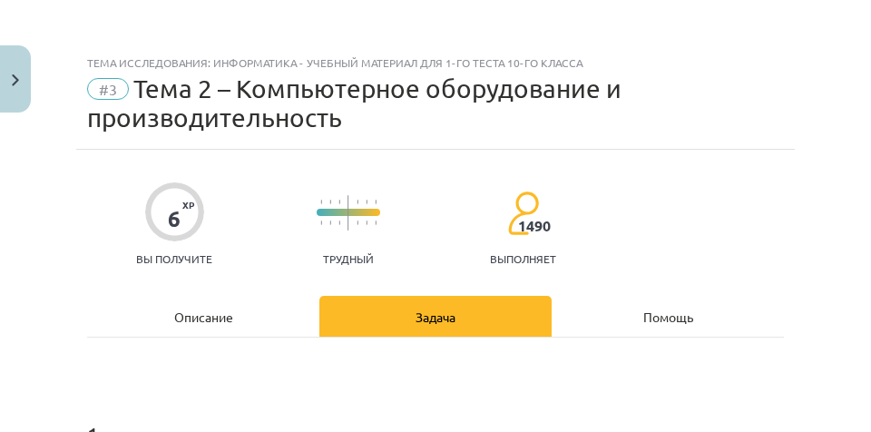
click at [246, 325] on div "Описание" at bounding box center [203, 316] width 232 height 41
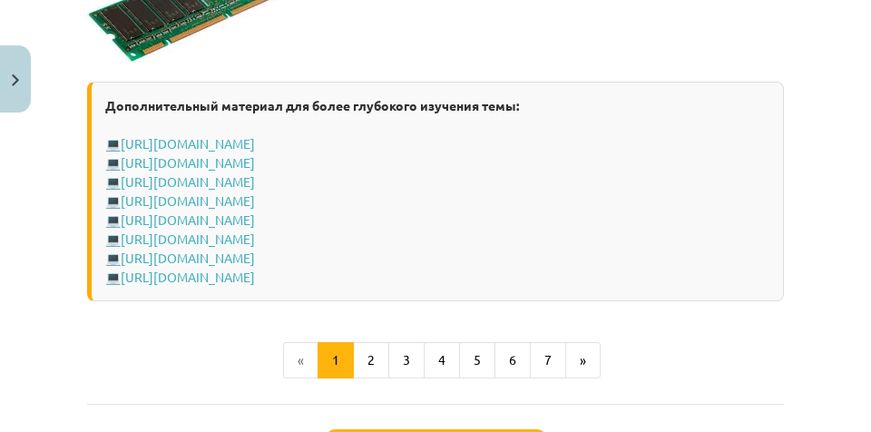
scroll to position [3712, 0]
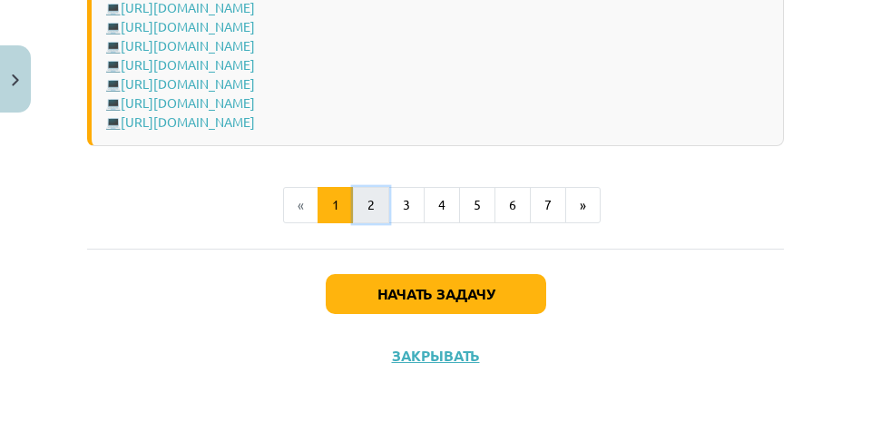
click at [372, 213] on button "2" at bounding box center [371, 205] width 36 height 36
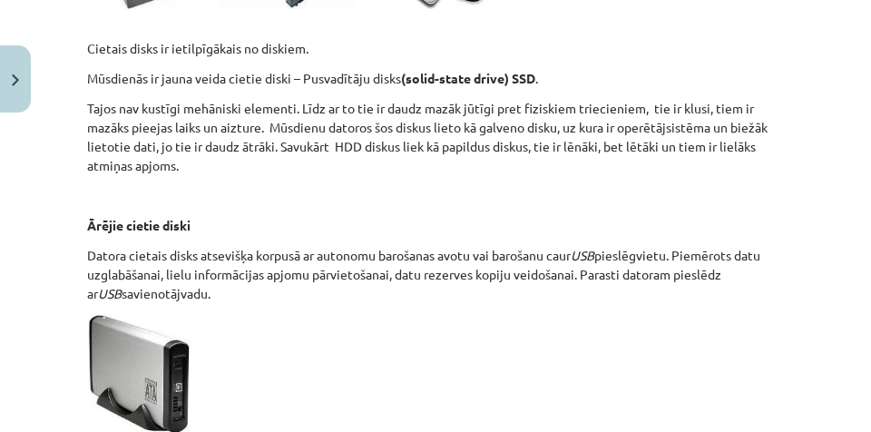
scroll to position [831, 0]
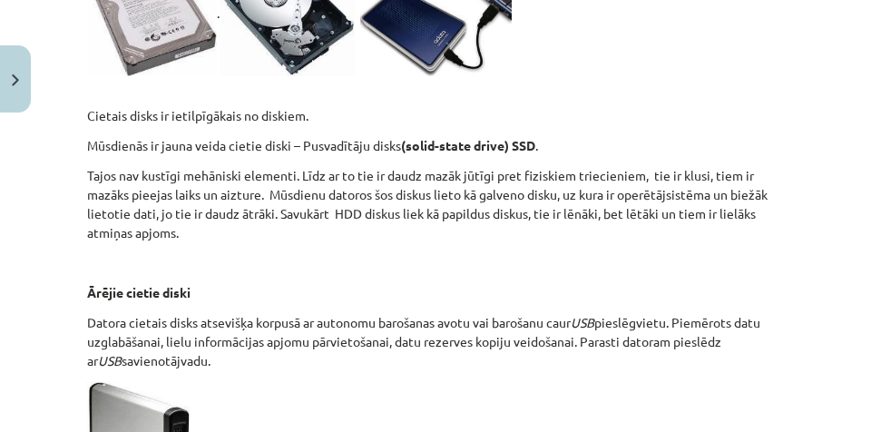
click at [227, 347] on p "Datora cietais disks atsevišķa korpusā ar autonomu barošanas avotu vai barošanu…" at bounding box center [435, 341] width 697 height 57
click at [211, 353] on p "Datora cietais disks atsevišķa korpusā ar autonomu barošanas avotu vai barošanu…" at bounding box center [435, 341] width 697 height 57
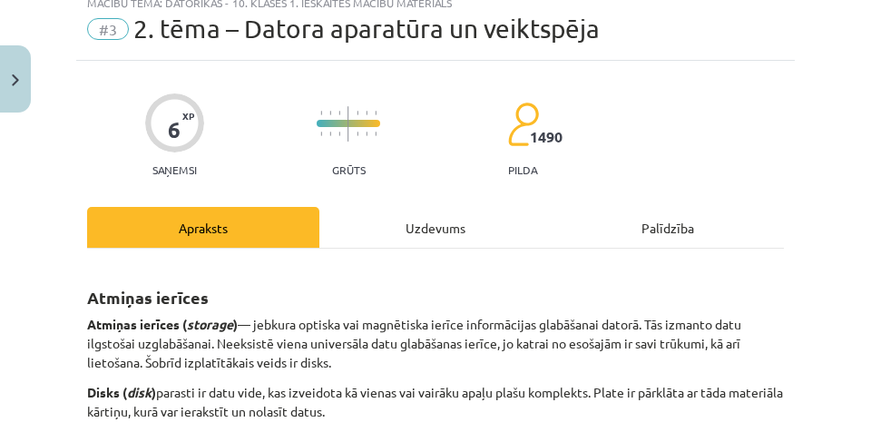
scroll to position [0, 0]
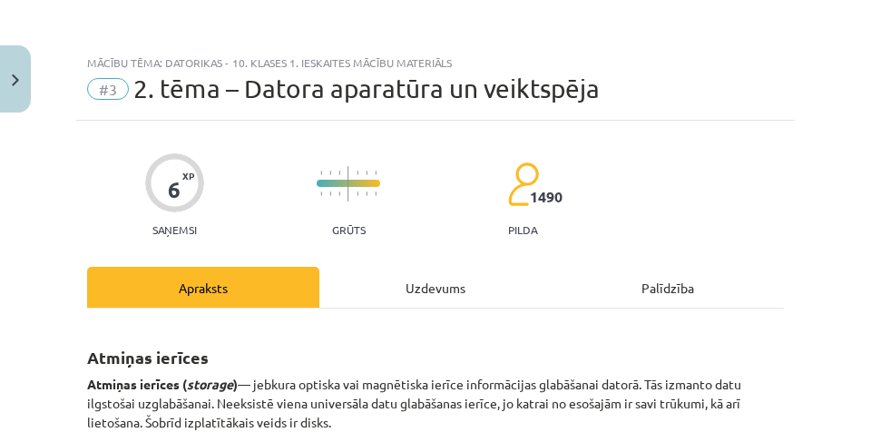
click at [436, 276] on div "Uzdevums" at bounding box center [436, 287] width 232 height 41
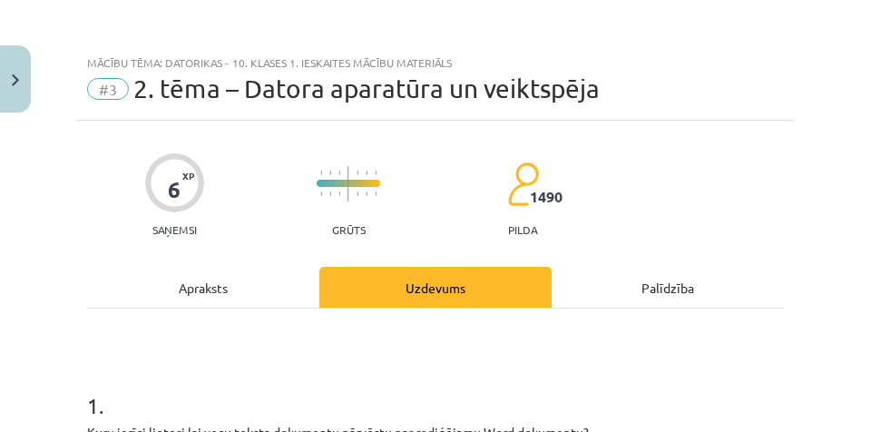
click at [274, 296] on div "Apraksts" at bounding box center [203, 287] width 232 height 41
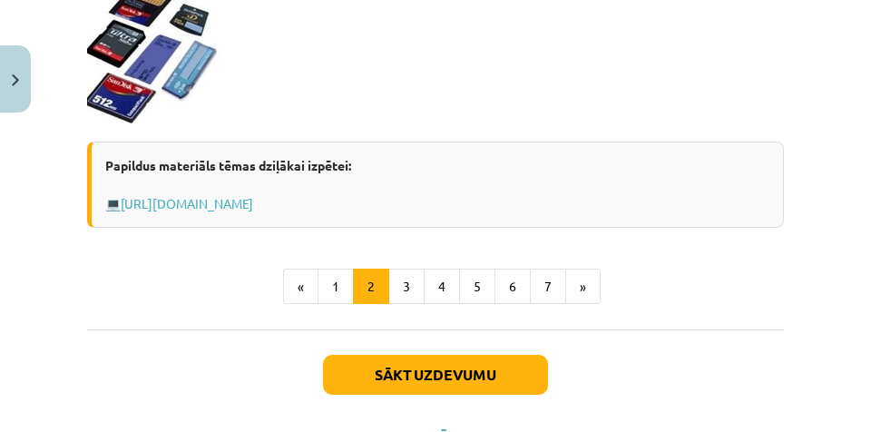
scroll to position [1976, 0]
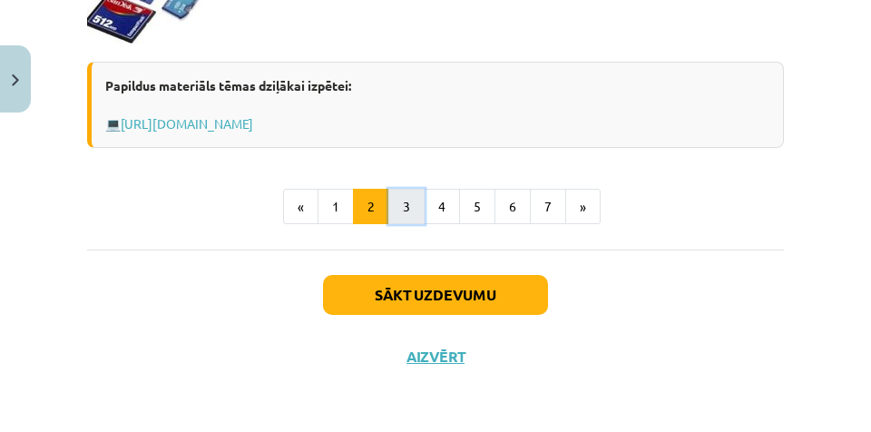
click at [415, 198] on button "3" at bounding box center [406, 207] width 36 height 36
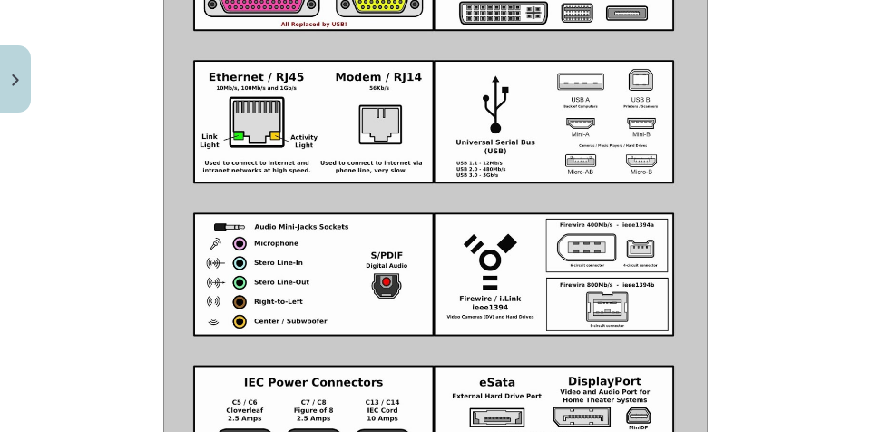
scroll to position [2455, 0]
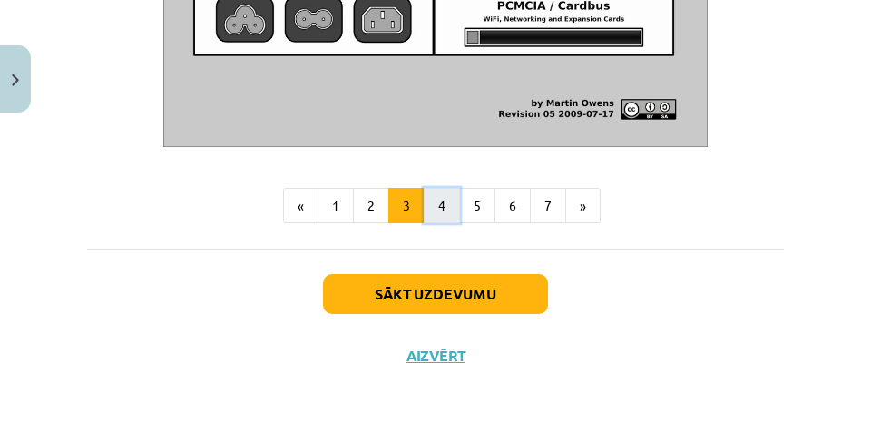
click at [450, 204] on button "4" at bounding box center [442, 206] width 36 height 36
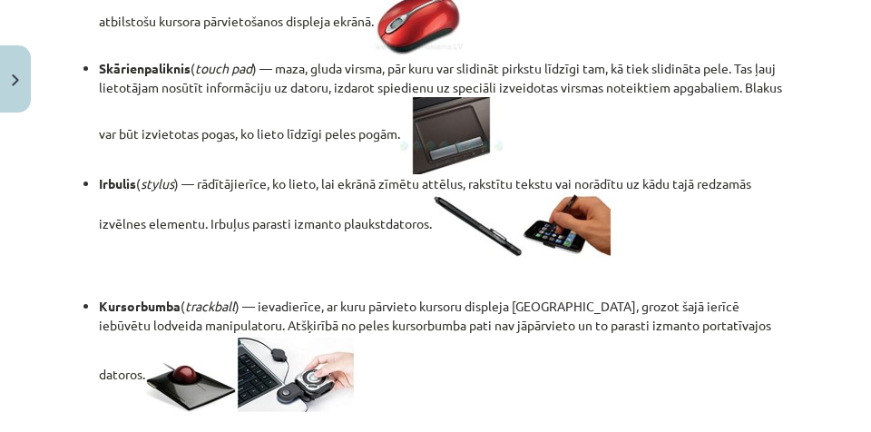
scroll to position [833, 0]
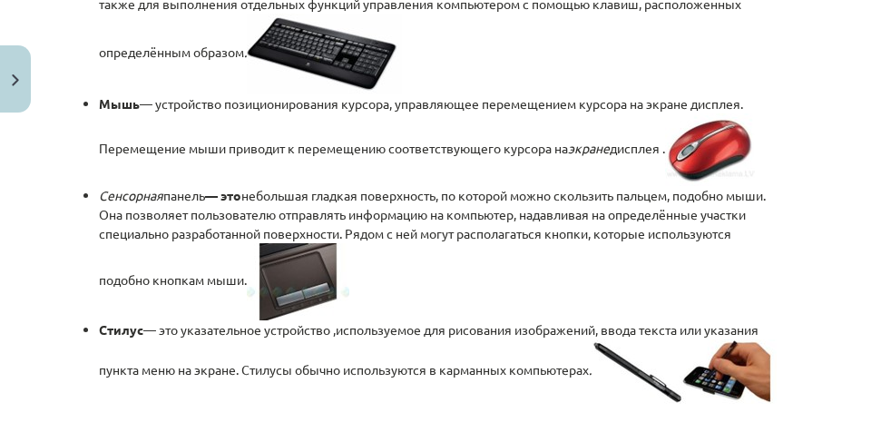
scroll to position [881, 0]
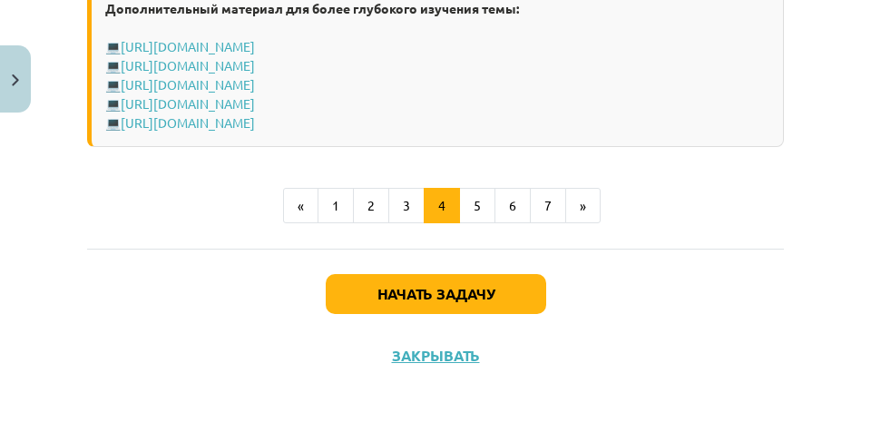
scroll to position [3826, 0]
click at [126, 349] on div "Начать задачу Закрывать" at bounding box center [435, 312] width 697 height 127
click at [474, 201] on font "5" at bounding box center [477, 205] width 7 height 16
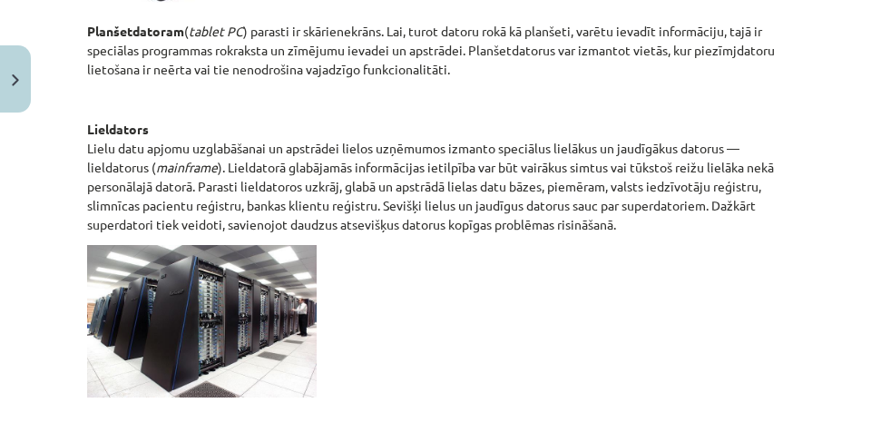
scroll to position [1004, 0]
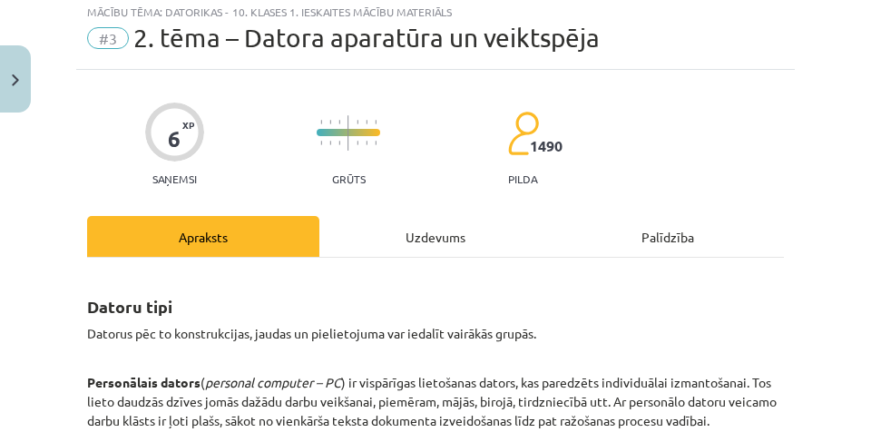
scroll to position [0, 0]
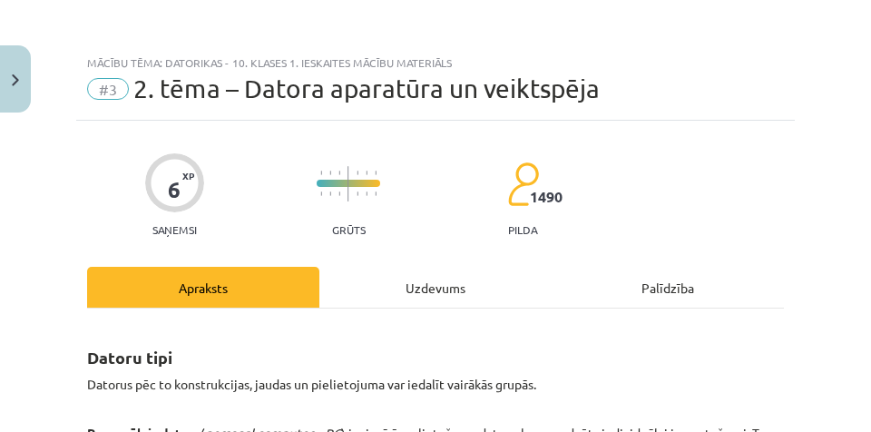
click at [419, 284] on div "Uzdevums" at bounding box center [436, 287] width 232 height 41
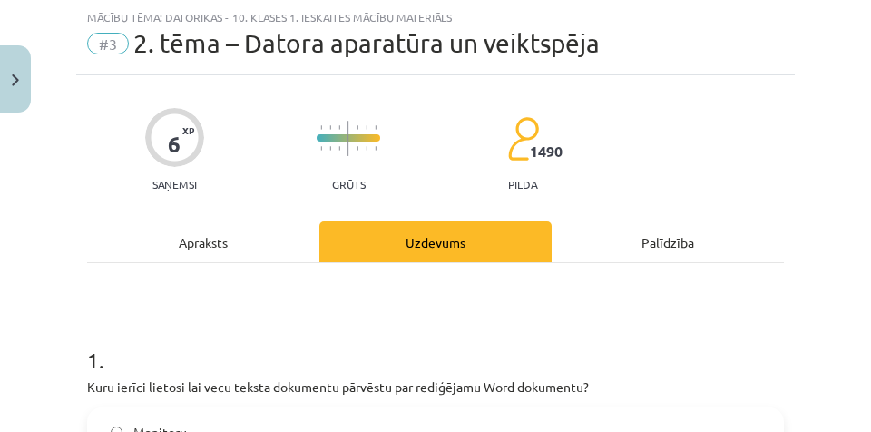
scroll to position [272, 0]
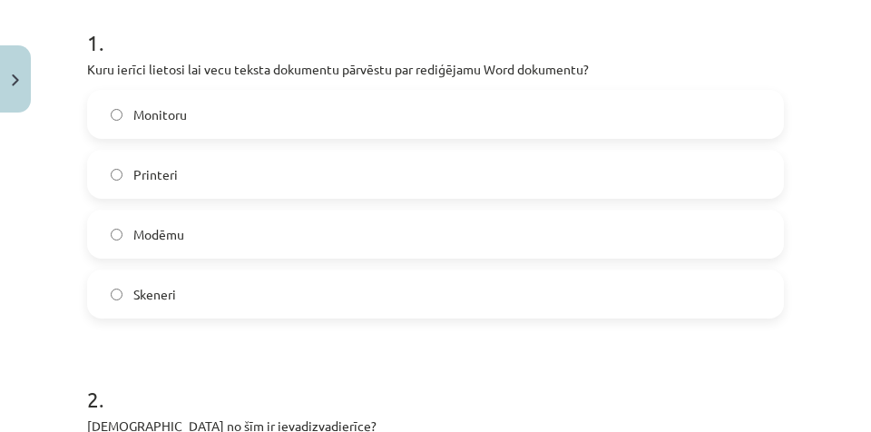
click at [211, 302] on label "Skeneri" at bounding box center [435, 293] width 693 height 45
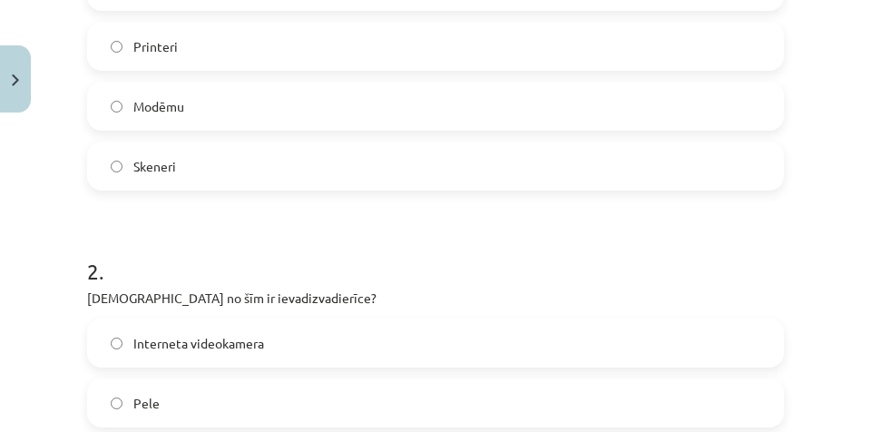
scroll to position [635, 0]
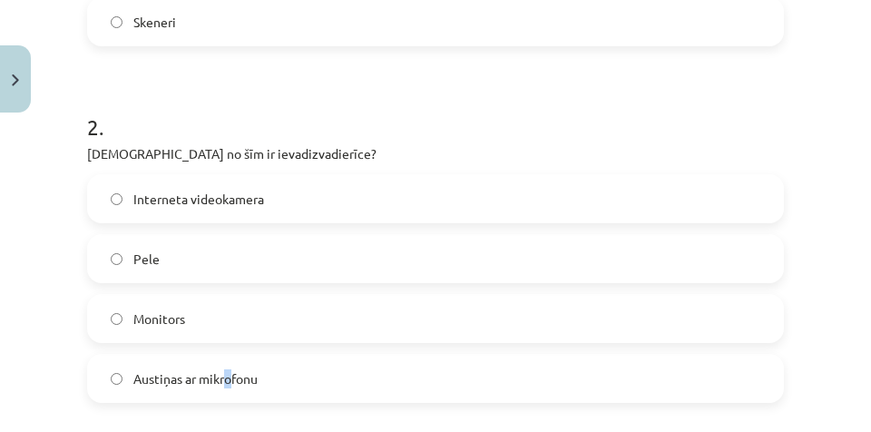
click at [223, 384] on span "Austiņas ar mikrofonu" at bounding box center [195, 378] width 124 height 19
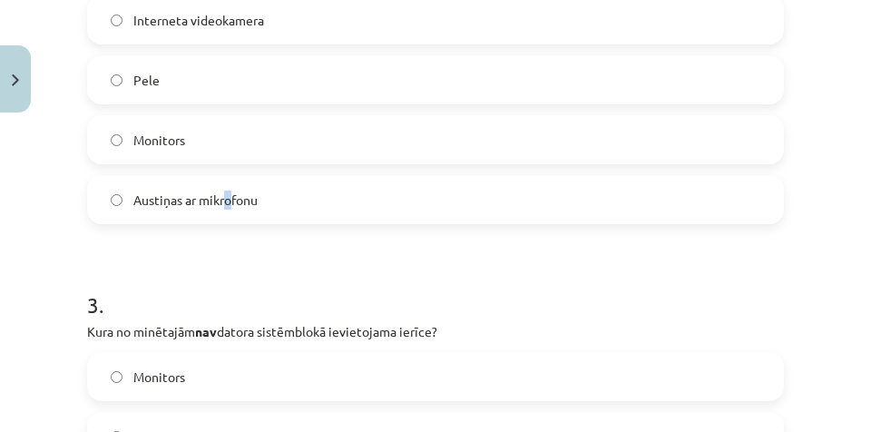
scroll to position [817, 0]
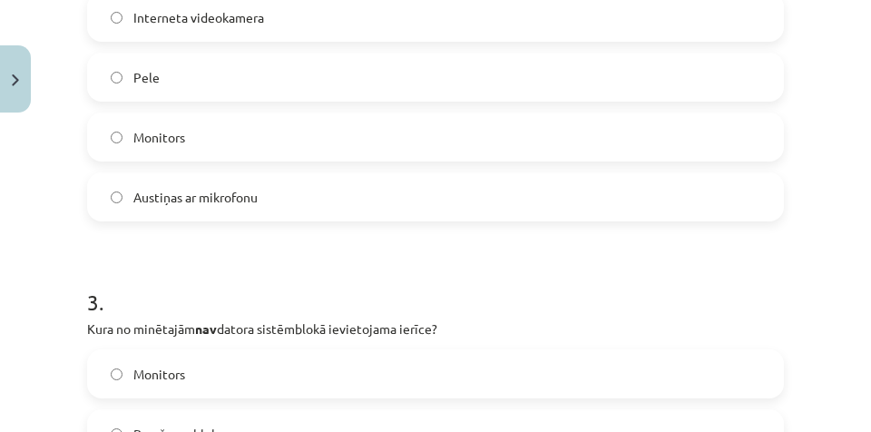
click at [113, 202] on label "Austiņas ar mikrofonu" at bounding box center [435, 196] width 693 height 45
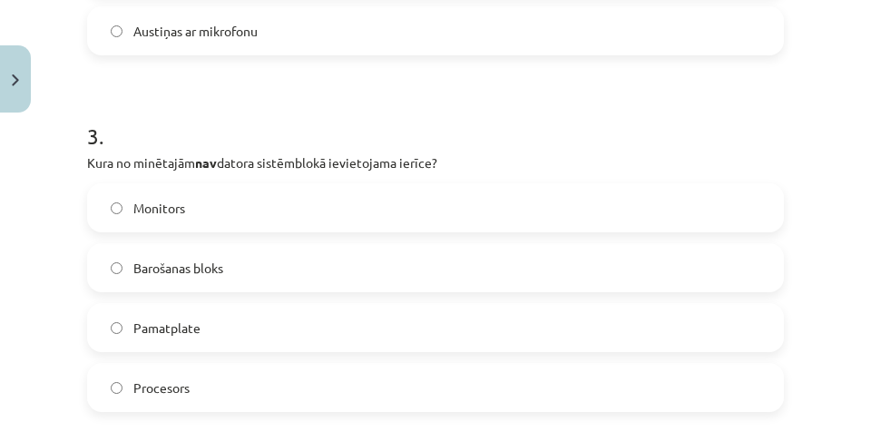
scroll to position [1044, 0]
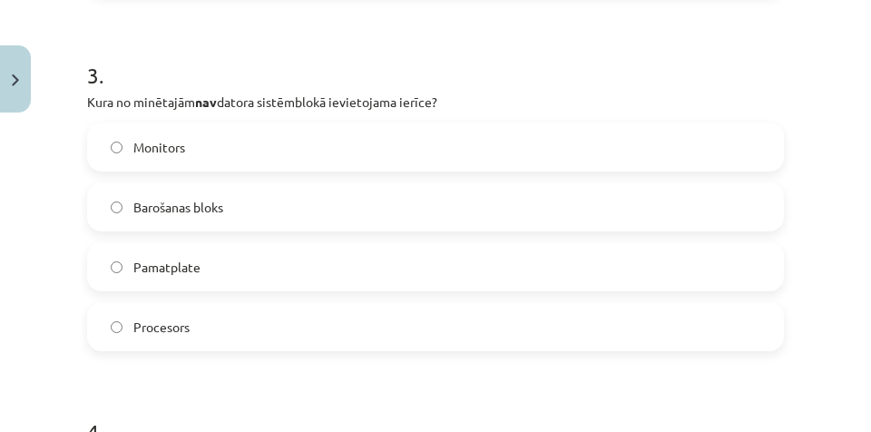
click at [401, 144] on label "Monitors" at bounding box center [435, 146] width 693 height 45
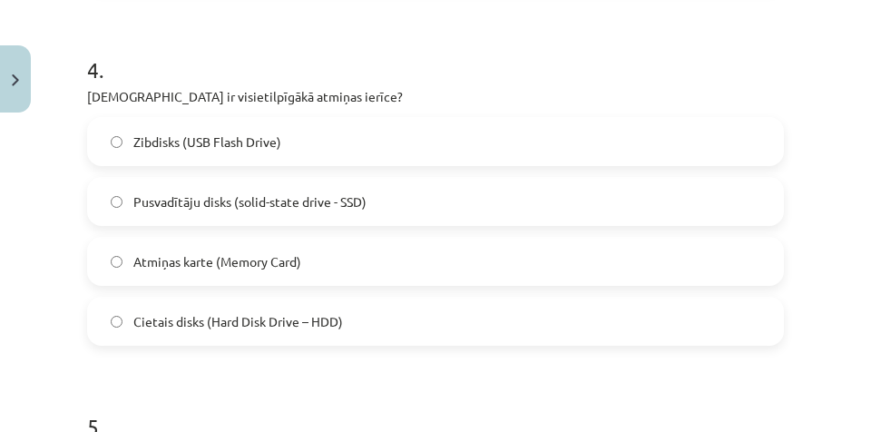
scroll to position [1407, 0]
click at [299, 327] on label "Cietais disks (Hard Disk Drive – HDD)" at bounding box center [435, 320] width 693 height 45
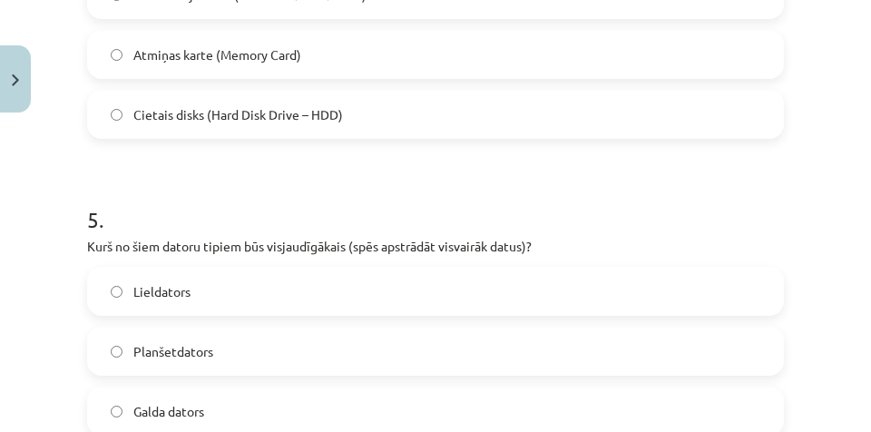
scroll to position [1679, 0]
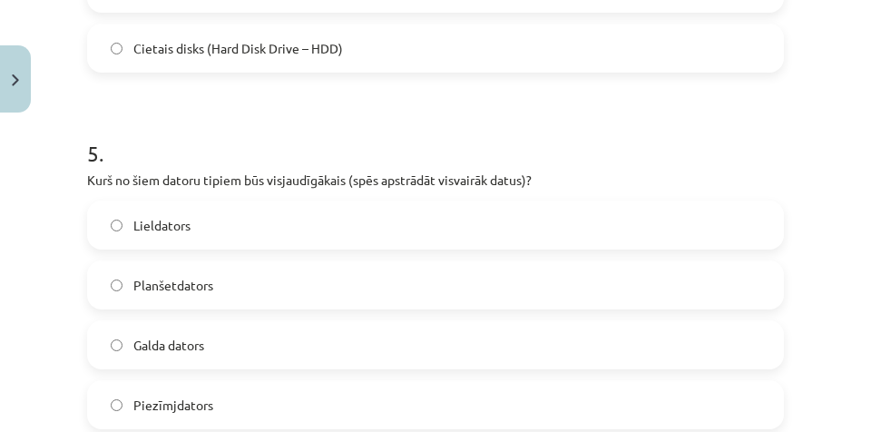
click at [320, 233] on label "Lieldators" at bounding box center [435, 224] width 693 height 45
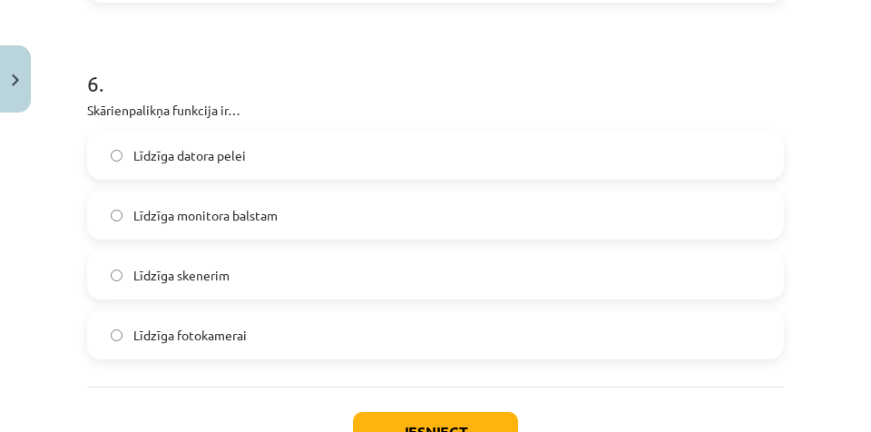
scroll to position [2133, 0]
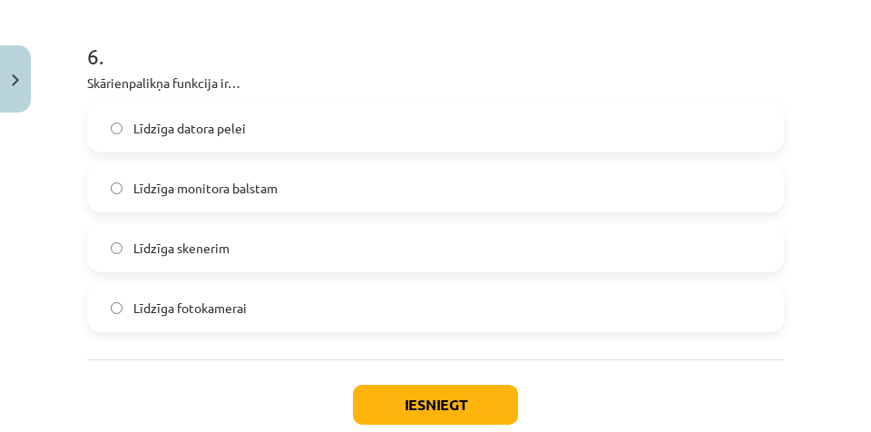
click at [321, 127] on label "Līdzīga datora pelei" at bounding box center [435, 127] width 693 height 45
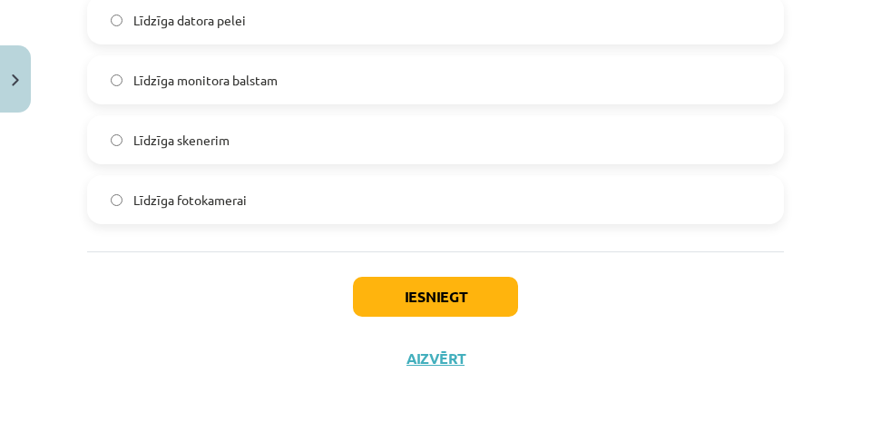
scroll to position [2243, 0]
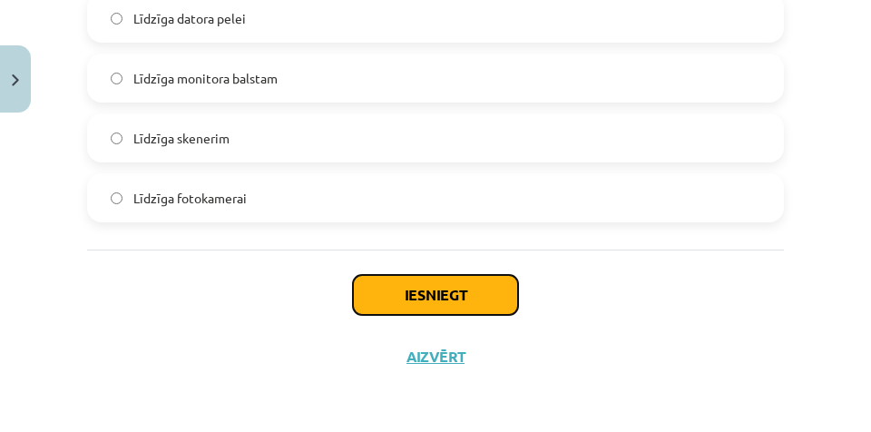
click at [372, 297] on button "Iesniegt" at bounding box center [435, 295] width 165 height 40
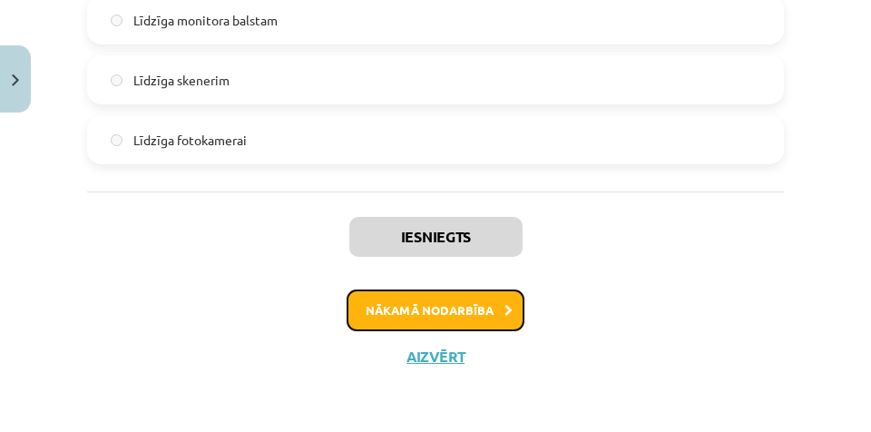
click at [378, 310] on button "Nākamā nodarbība" at bounding box center [436, 311] width 178 height 42
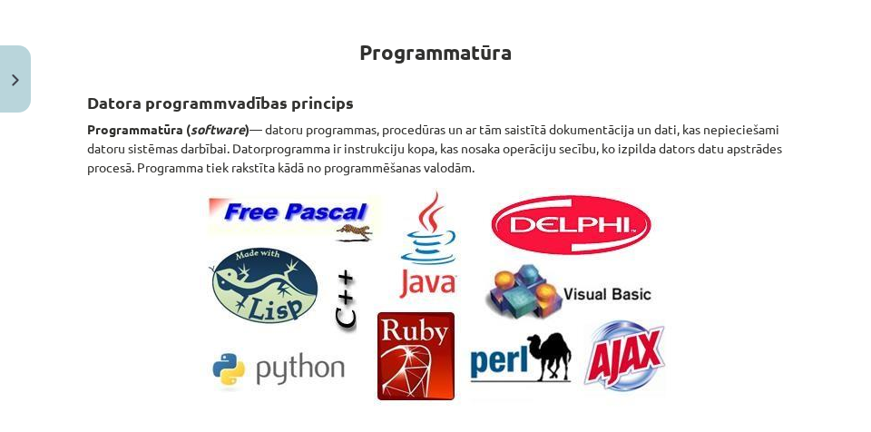
scroll to position [45, 0]
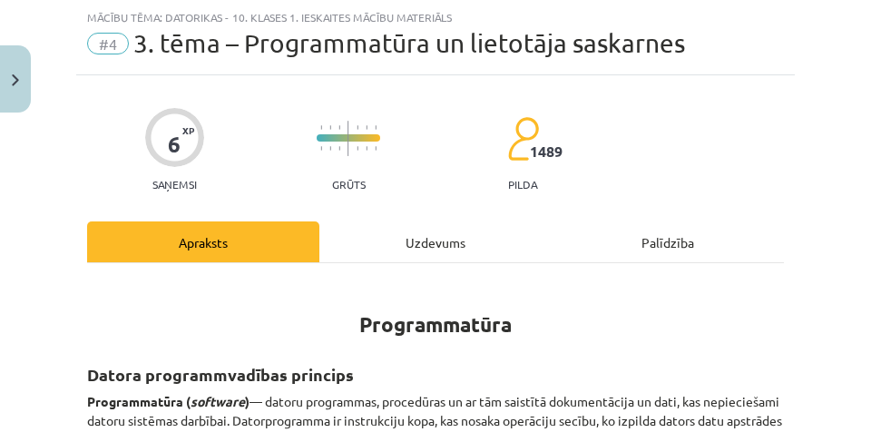
click at [467, 234] on div "Uzdevums" at bounding box center [436, 241] width 232 height 41
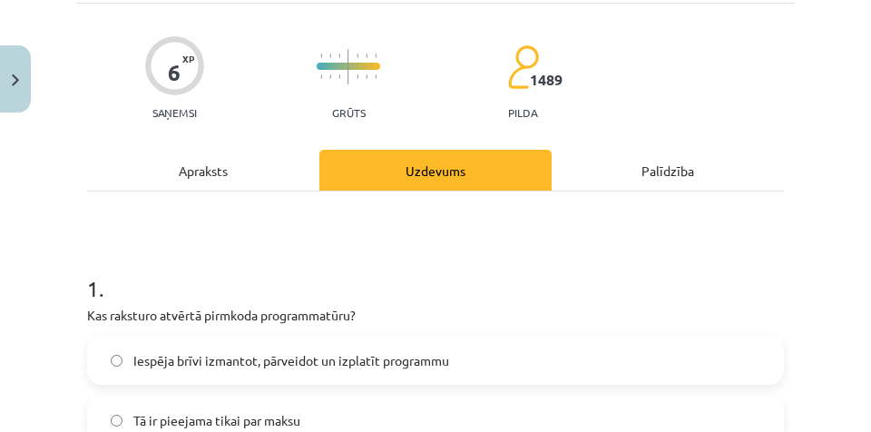
scroll to position [0, 0]
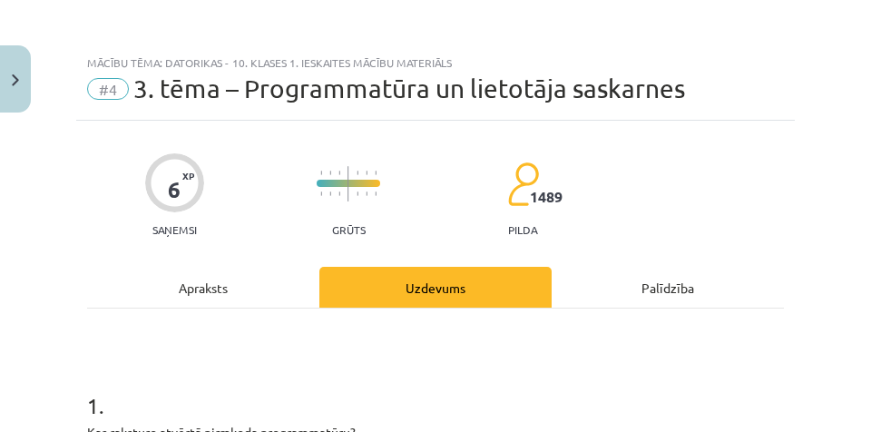
click at [257, 286] on div "Apraksts" at bounding box center [203, 287] width 232 height 41
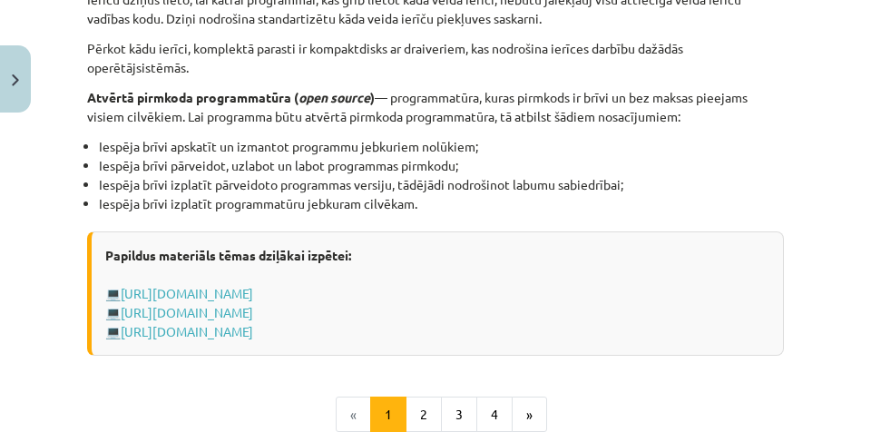
scroll to position [2133, 0]
